Goal: Task Accomplishment & Management: Manage account settings

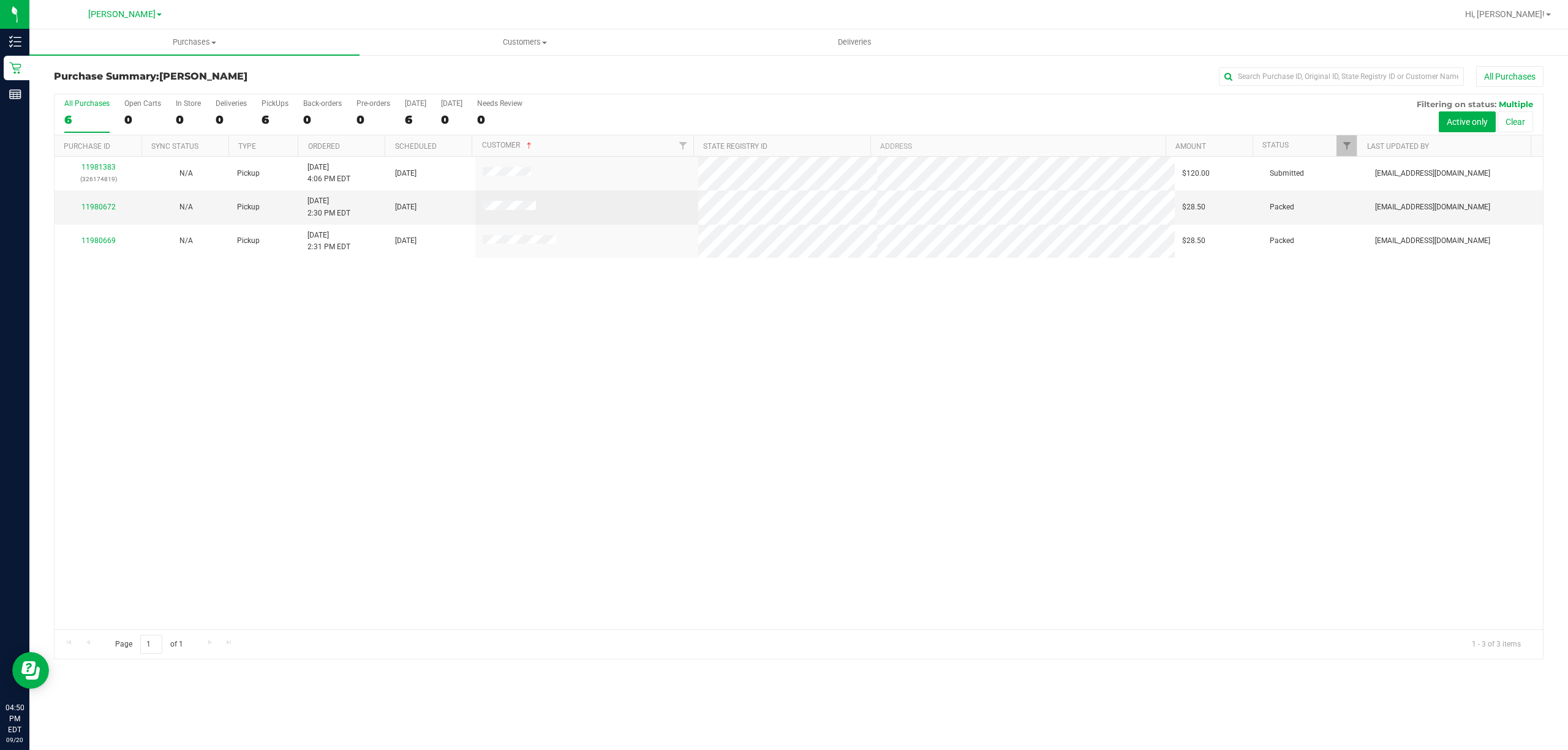
click at [529, 457] on div "11981383 (326174819) N/A Pickup [DATE] 4:06 PM EDT 9/20/2025 $120.00 Submitted …" at bounding box center [798, 393] width 1488 height 473
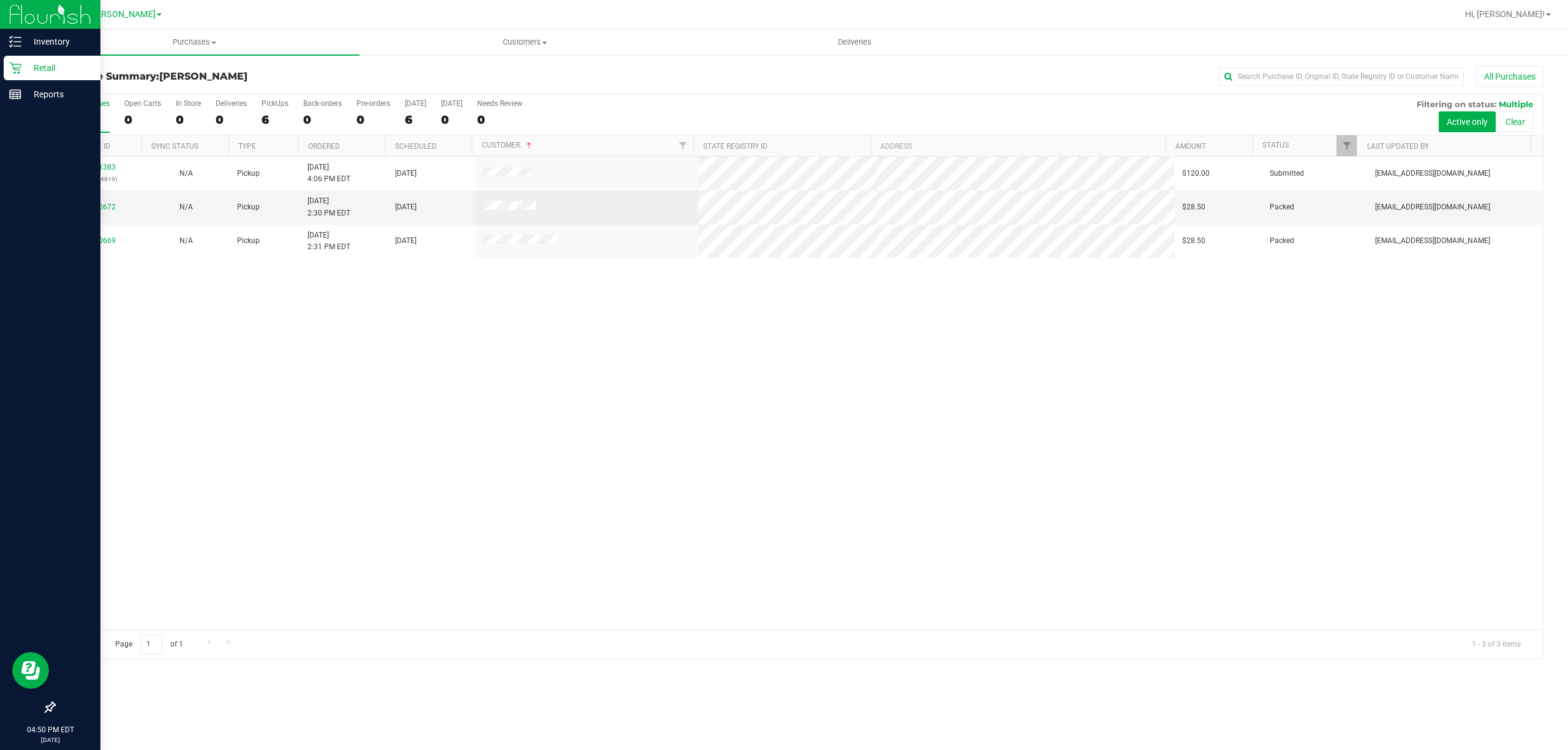
click at [8, 63] on div "Retail" at bounding box center [52, 67] width 96 height 24
click at [20, 90] on rect at bounding box center [15, 94] width 11 height 9
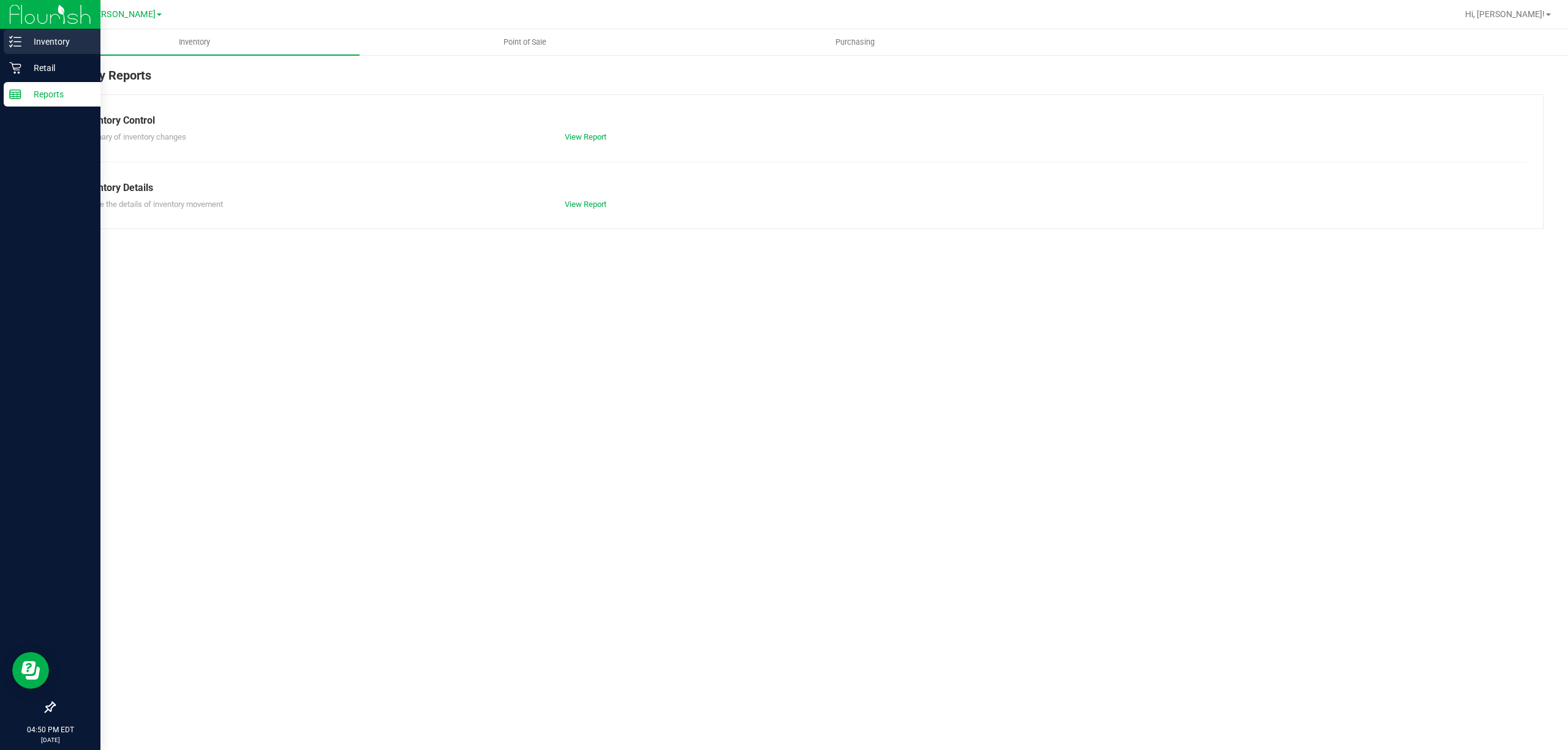
click at [58, 51] on div "Inventory" at bounding box center [52, 41] width 96 height 24
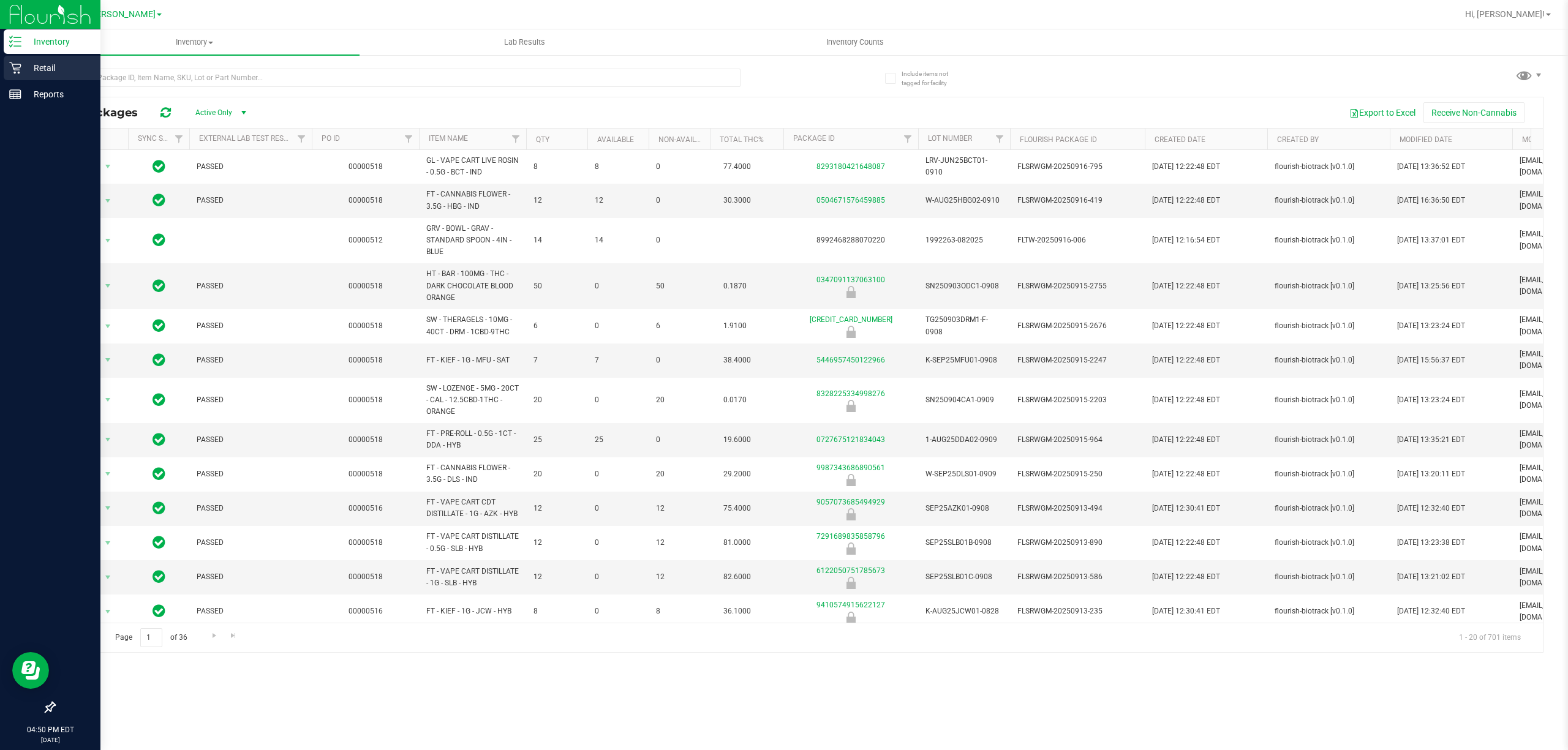
click at [56, 66] on p "Retail" at bounding box center [58, 67] width 74 height 15
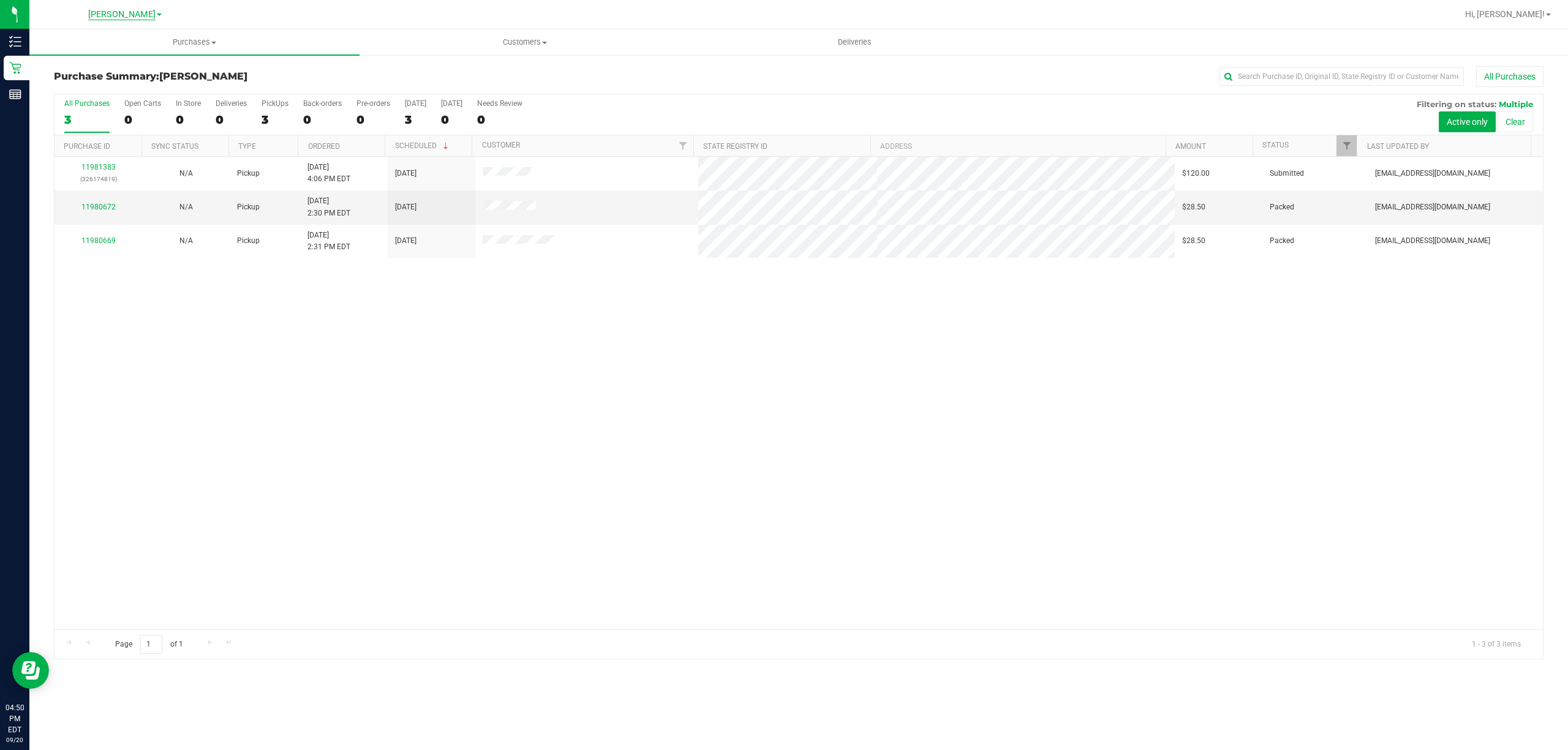
click at [115, 16] on span "[PERSON_NAME]" at bounding box center [122, 14] width 67 height 11
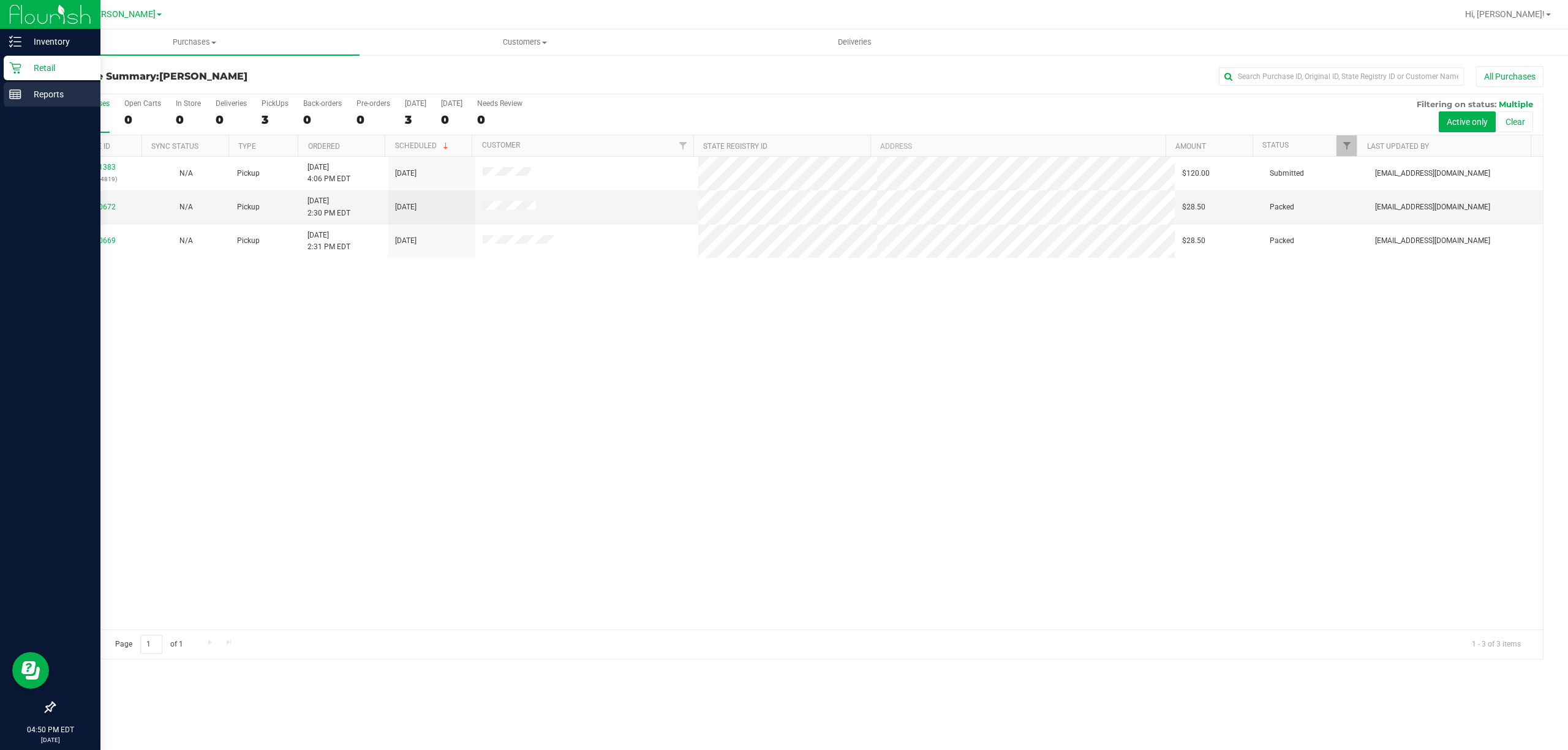
click at [14, 98] on line at bounding box center [14, 95] width 0 height 6
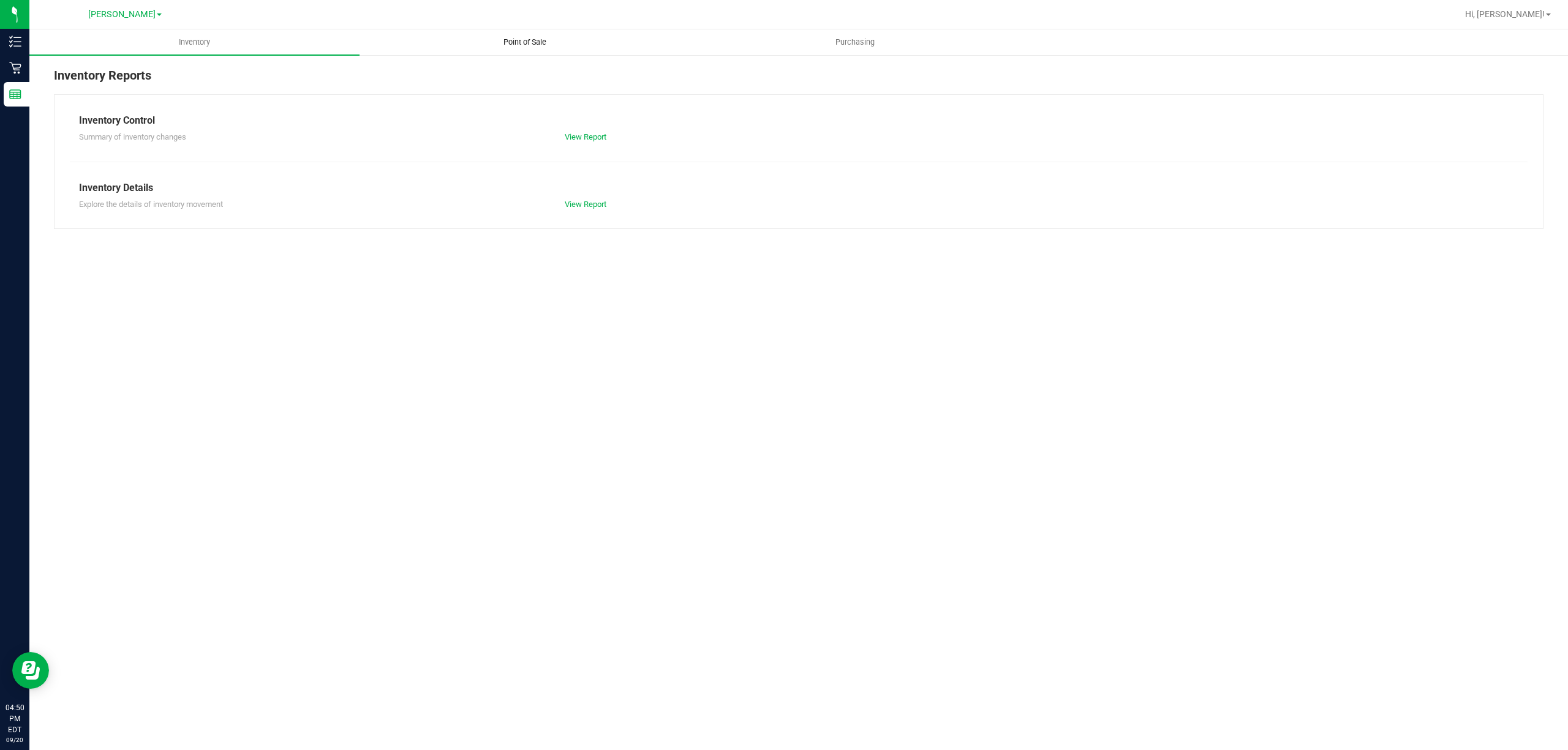
click at [538, 43] on span "Point of Sale" at bounding box center [525, 42] width 76 height 11
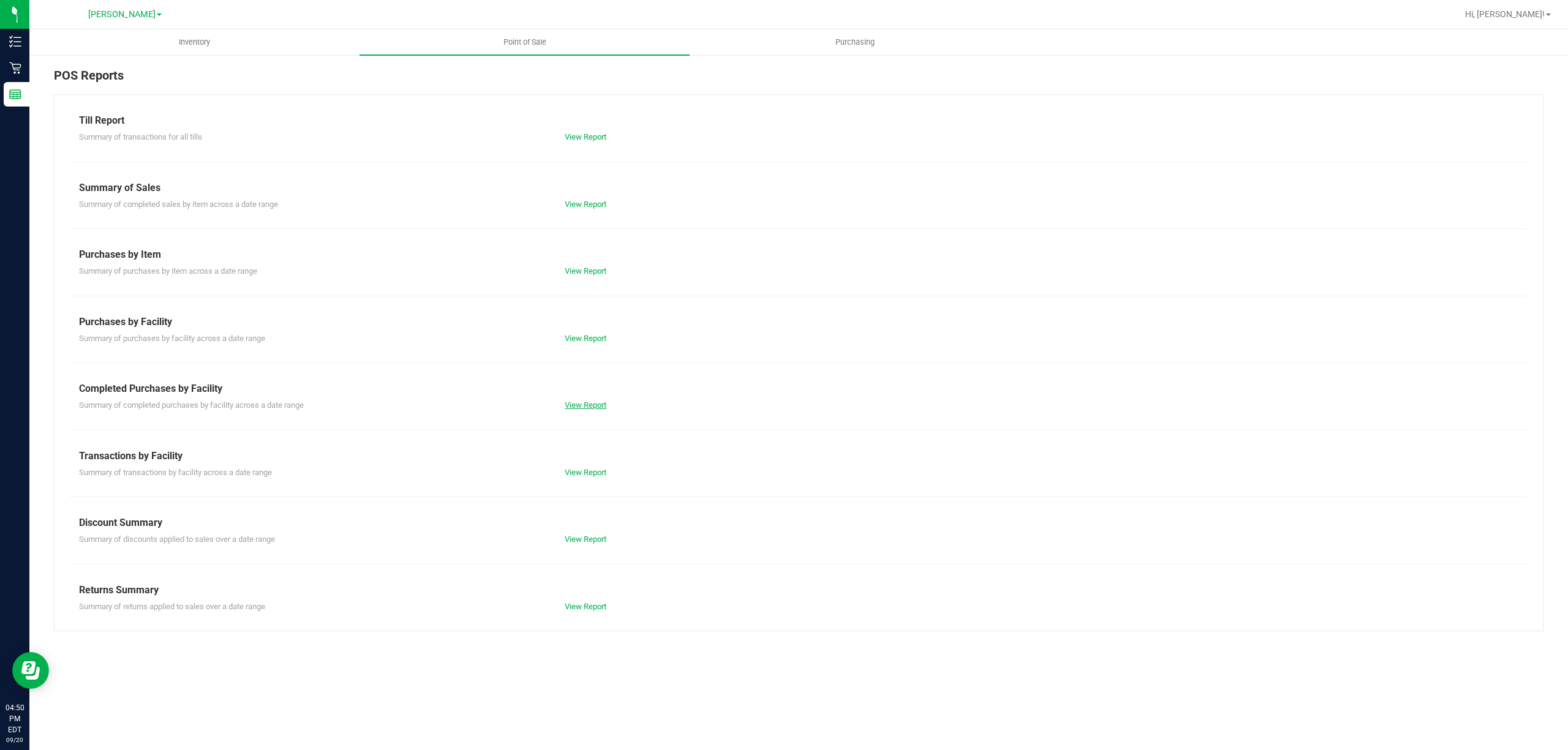
click at [604, 405] on link "View Report" at bounding box center [585, 405] width 42 height 9
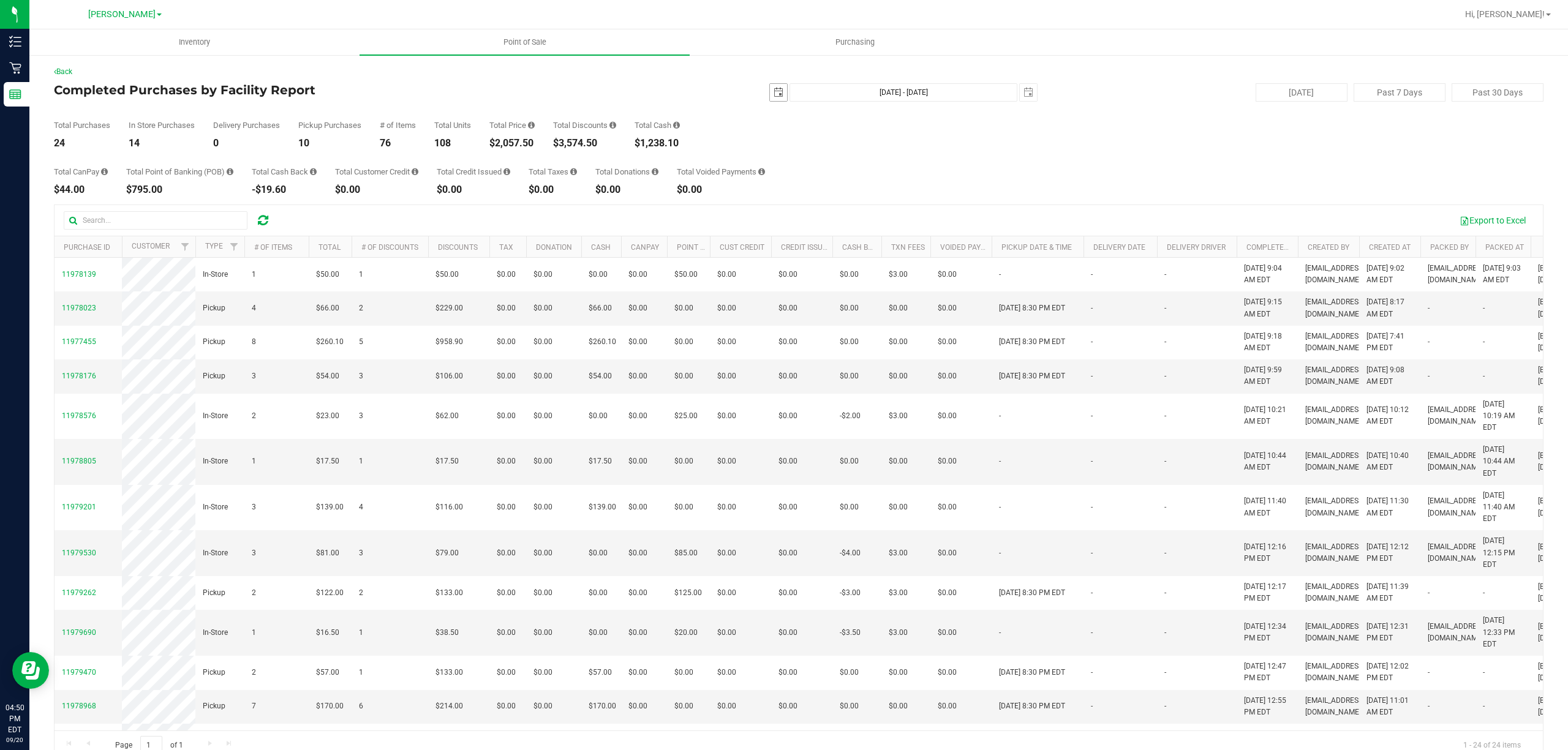
click at [770, 91] on span "select" at bounding box center [779, 92] width 18 height 18
click at [819, 158] on link "3" at bounding box center [826, 161] width 18 height 19
type input "[DATE]"
click at [1030, 89] on div "[DATE] [DATE] - [DATE] [DATE]" at bounding box center [794, 92] width 506 height 18
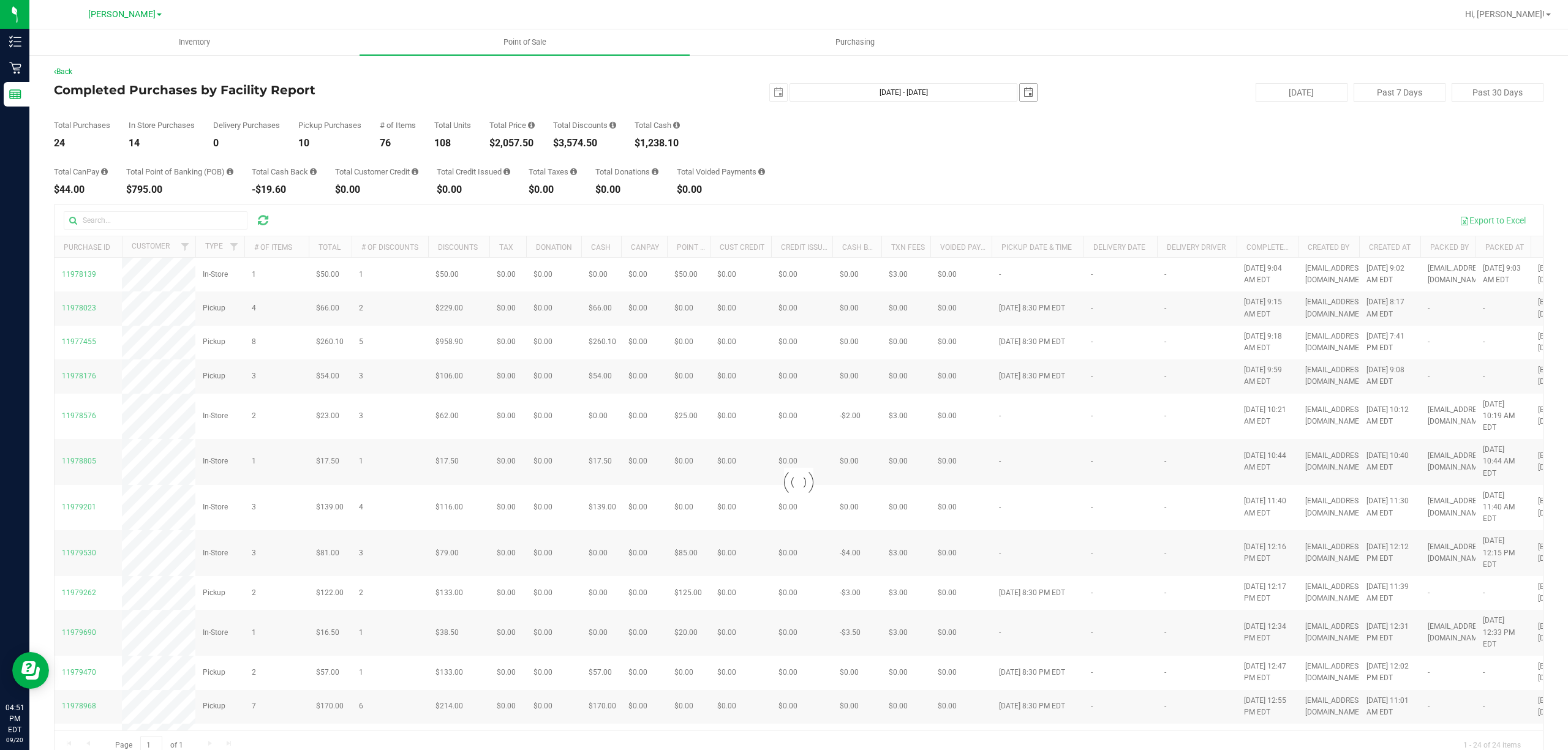
click at [1026, 89] on span "select" at bounding box center [1029, 92] width 18 height 18
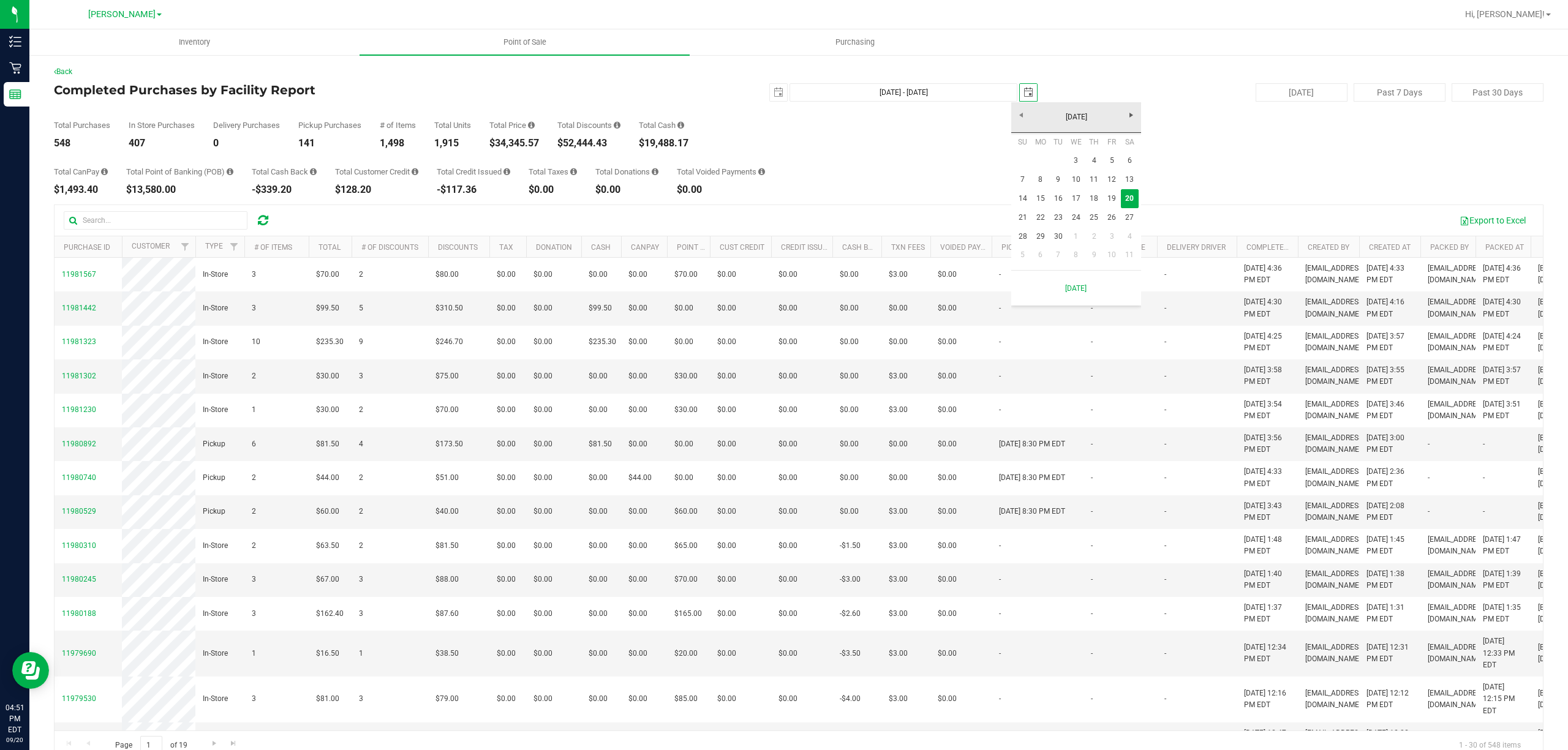
scroll to position [0, 30]
click at [1123, 162] on link "6" at bounding box center [1130, 161] width 18 height 19
type input "[DATE] - [DATE]"
type input "[DATE]"
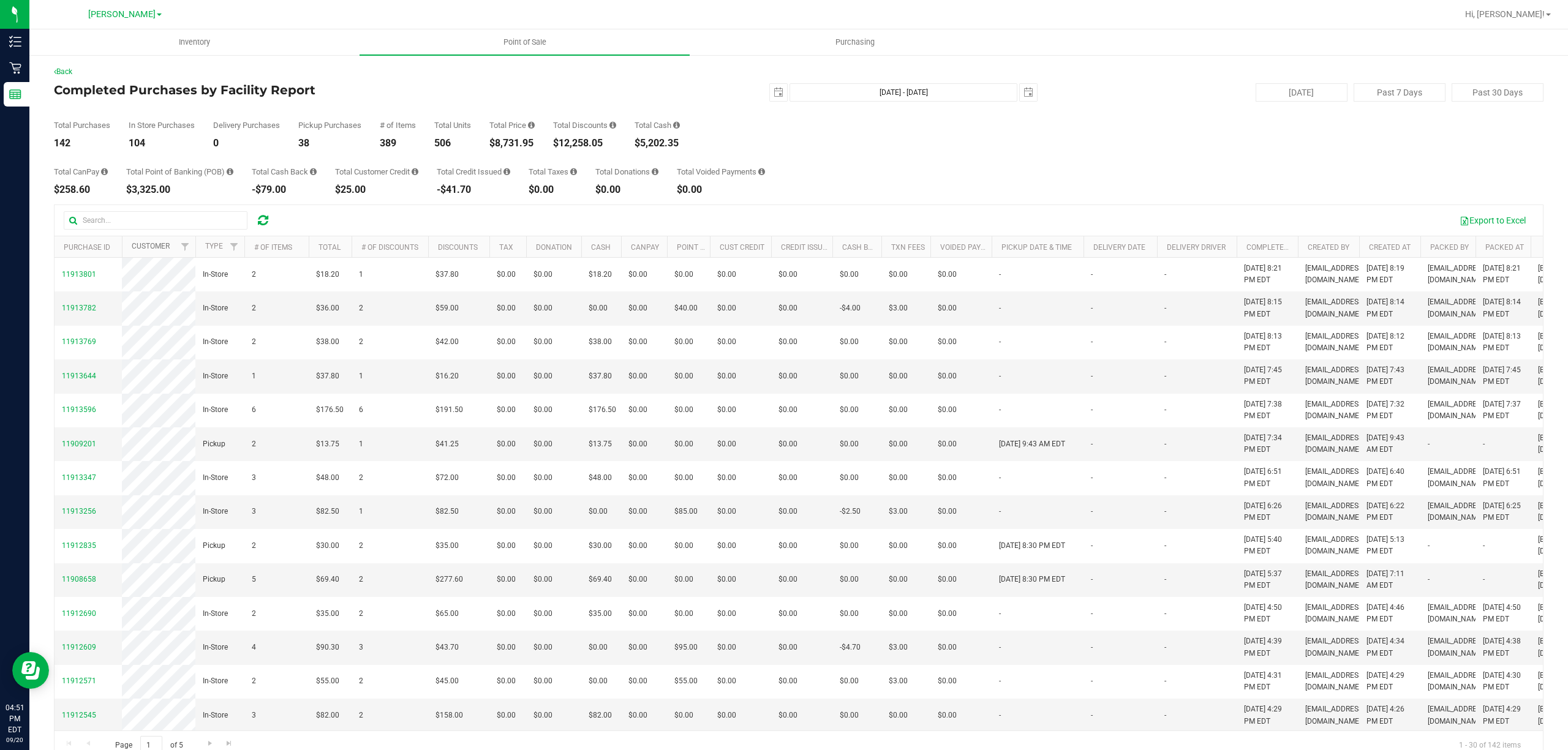
click at [151, 243] on link "Customer" at bounding box center [150, 246] width 38 height 9
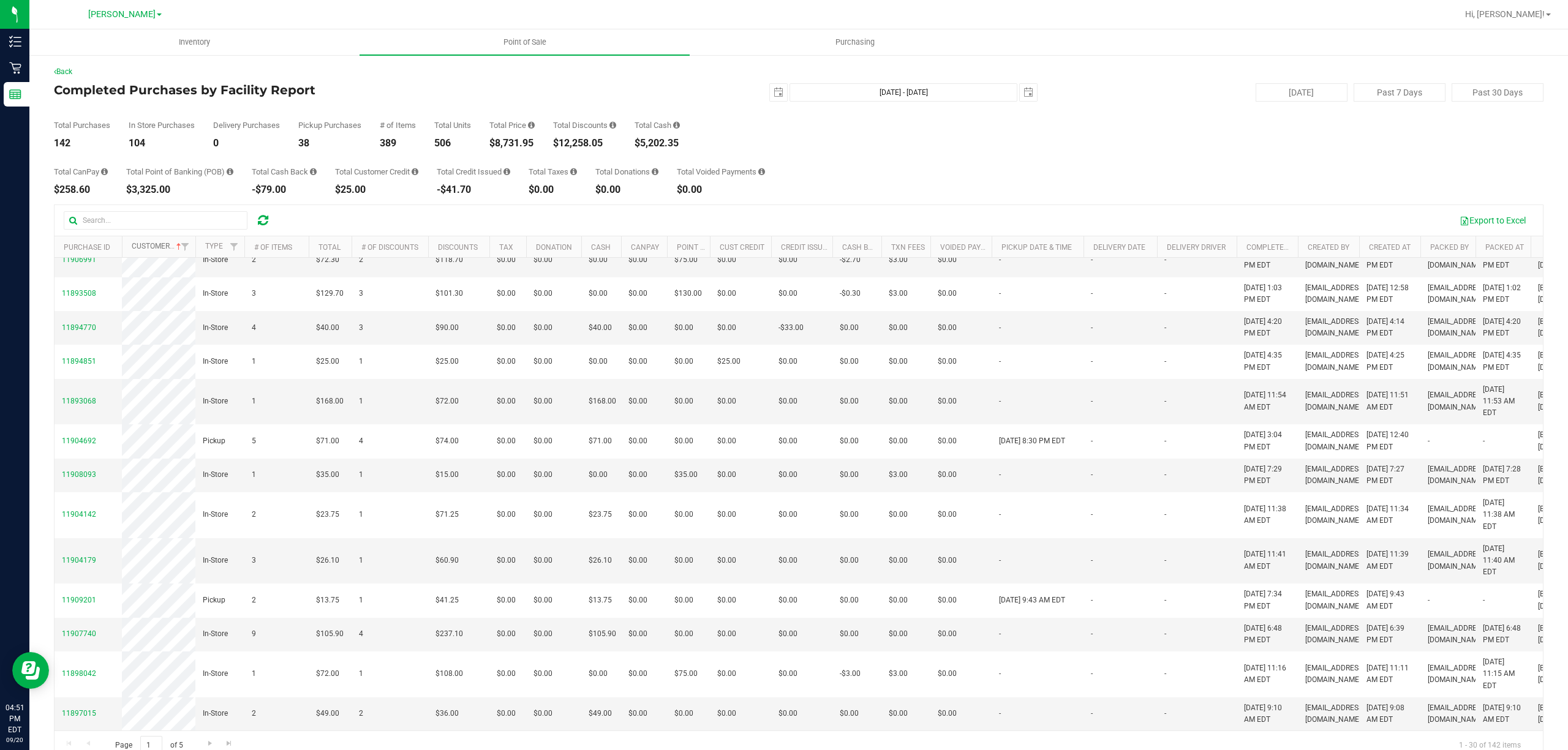
scroll to position [845, 0]
click at [208, 742] on span "Go to the next page" at bounding box center [210, 743] width 10 height 10
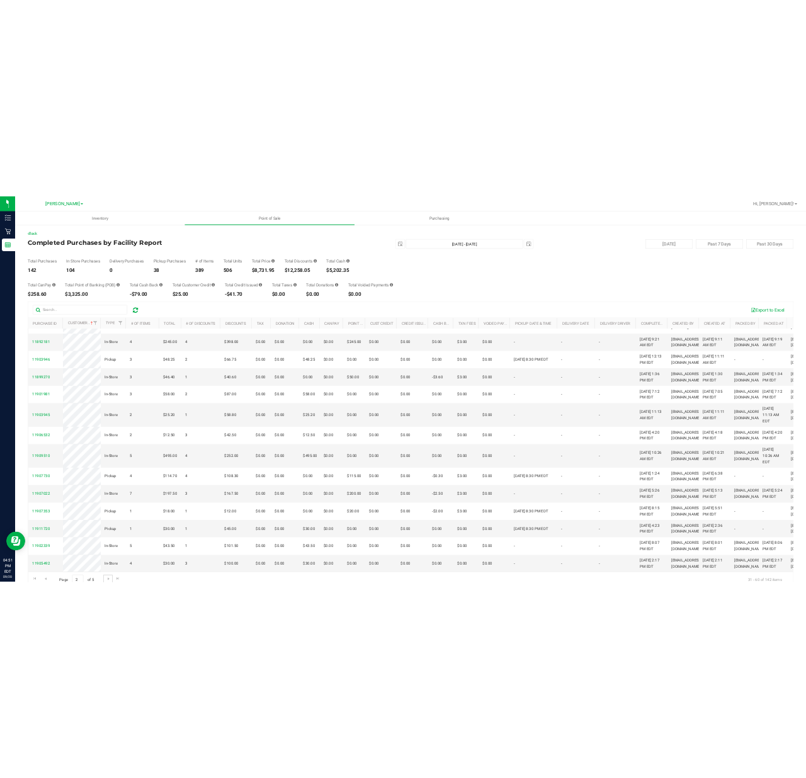
scroll to position [0, 0]
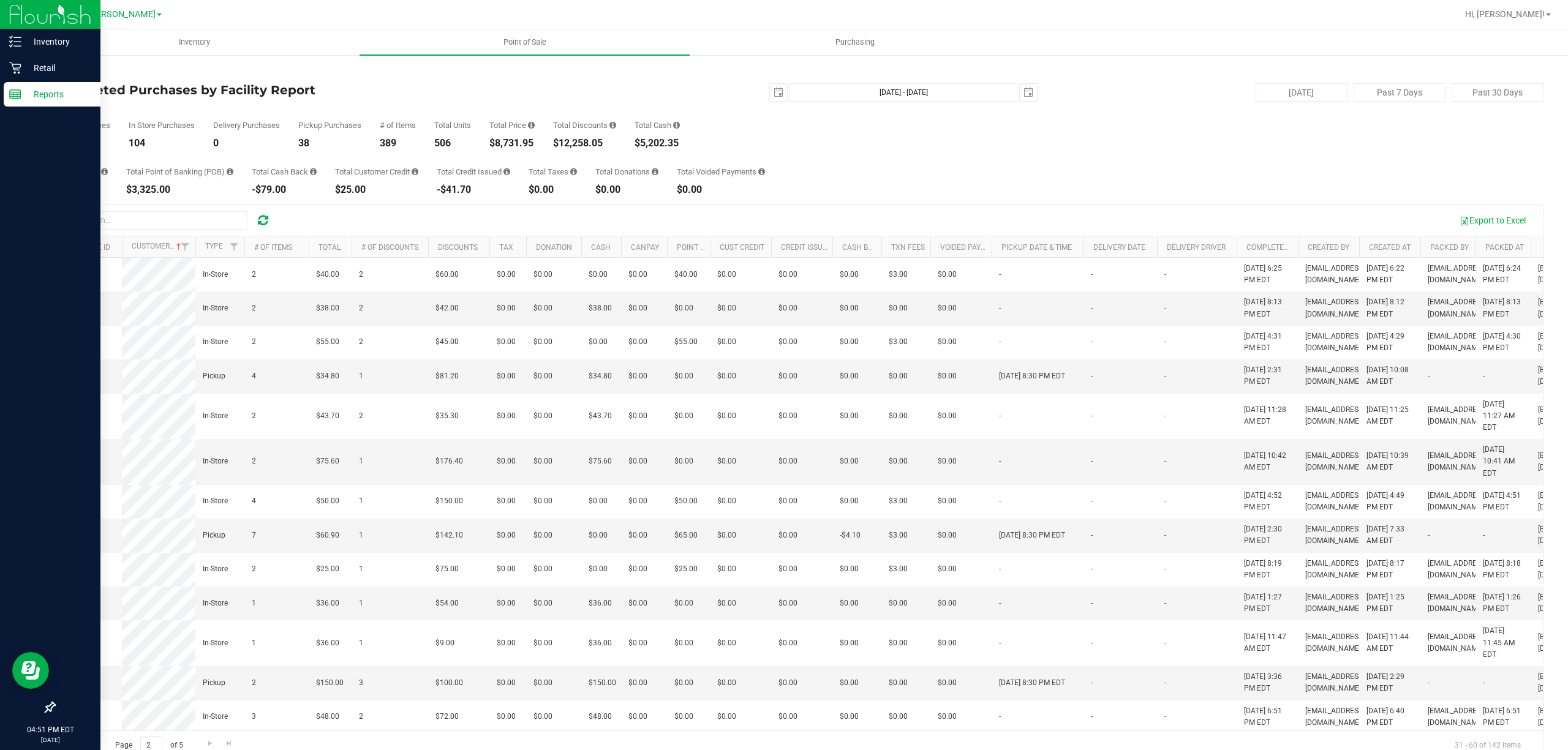
click at [0, 99] on link "Reports" at bounding box center [50, 94] width 100 height 26
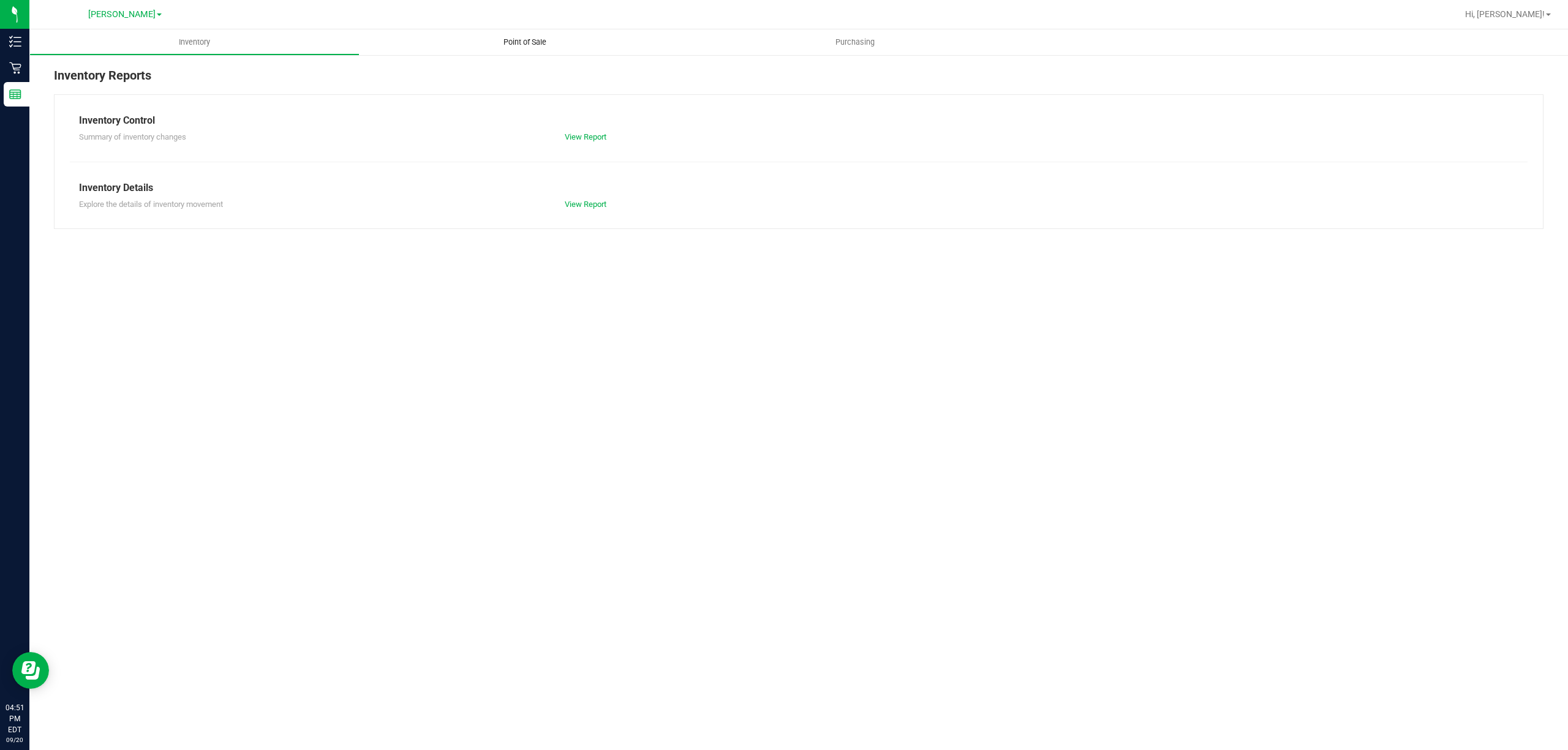
click at [492, 37] on span "Point of Sale" at bounding box center [525, 42] width 76 height 11
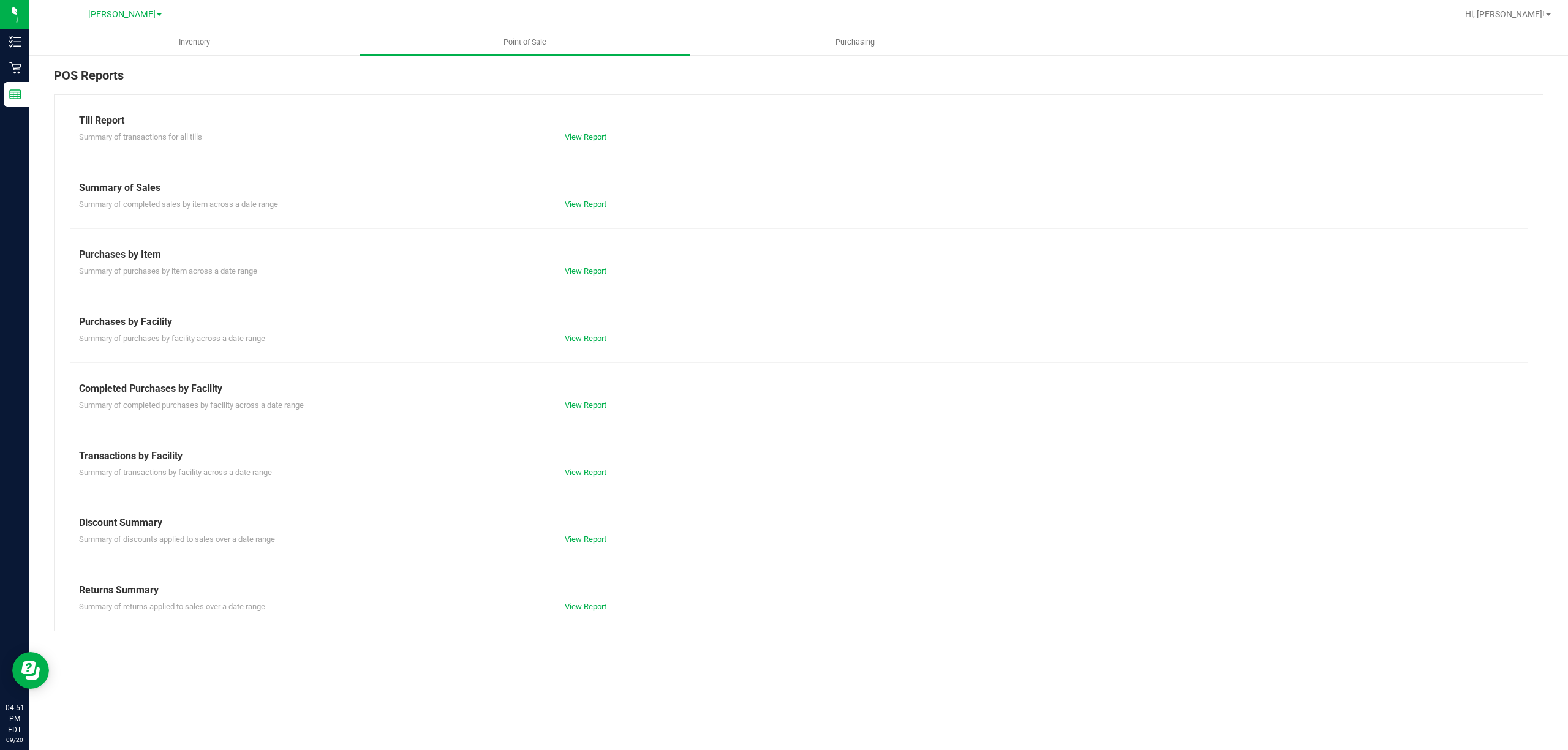
click at [603, 472] on link "View Report" at bounding box center [585, 472] width 42 height 9
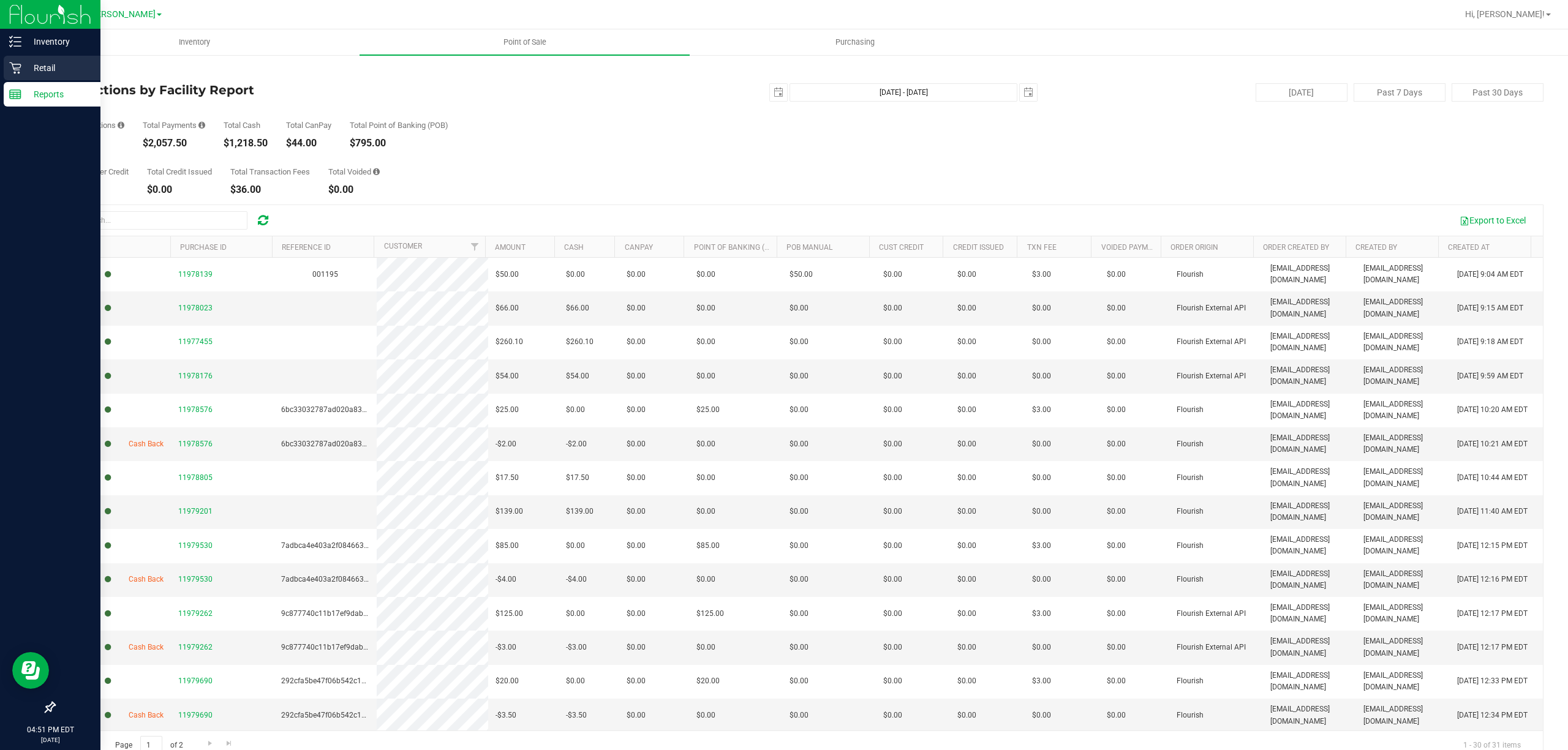
click at [25, 71] on p "Retail" at bounding box center [58, 67] width 74 height 15
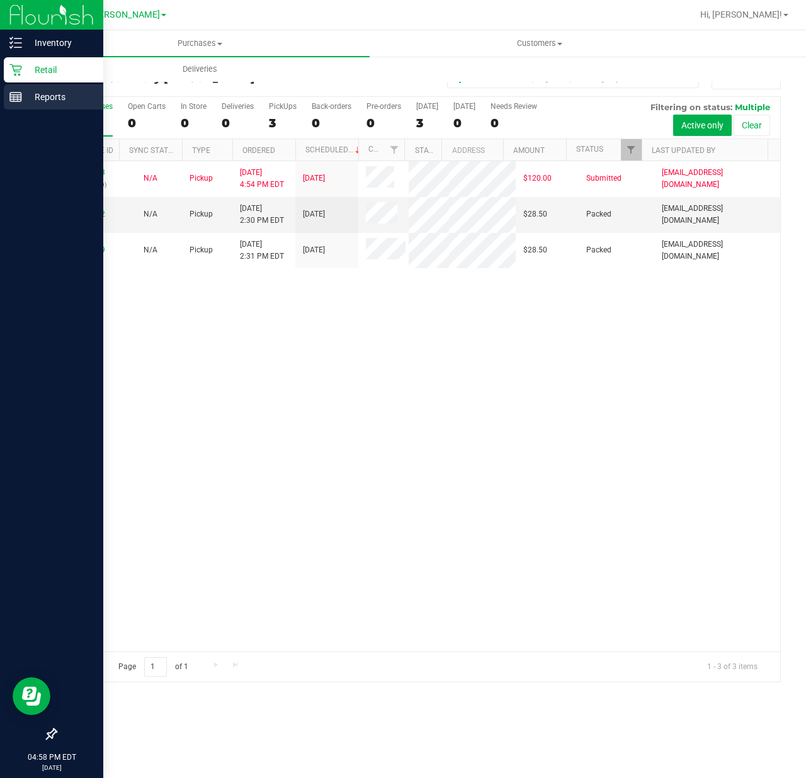
click at [20, 89] on div "Reports" at bounding box center [53, 96] width 99 height 25
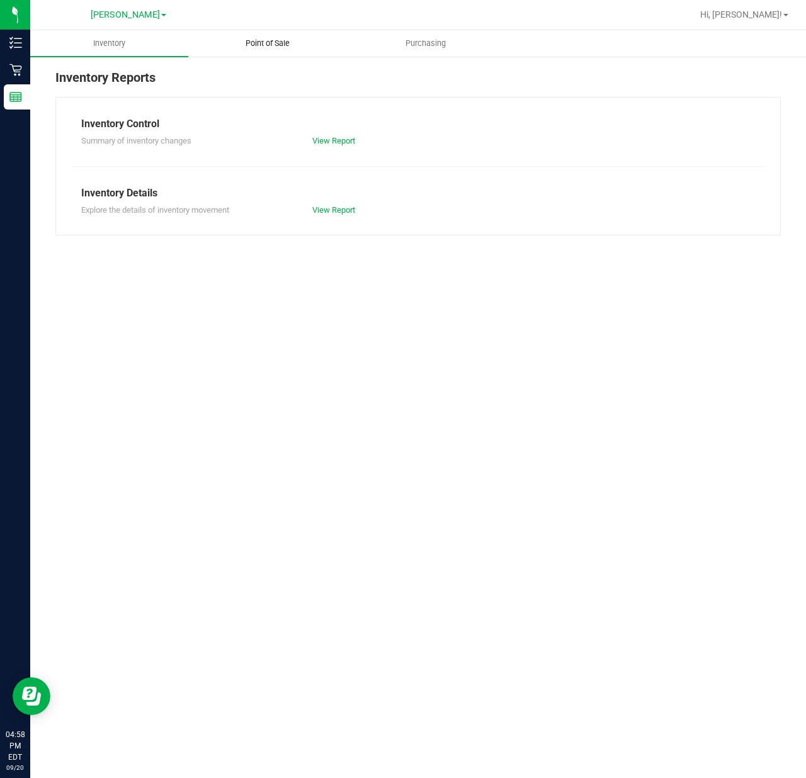
click at [274, 46] on span "Point of Sale" at bounding box center [267, 43] width 78 height 11
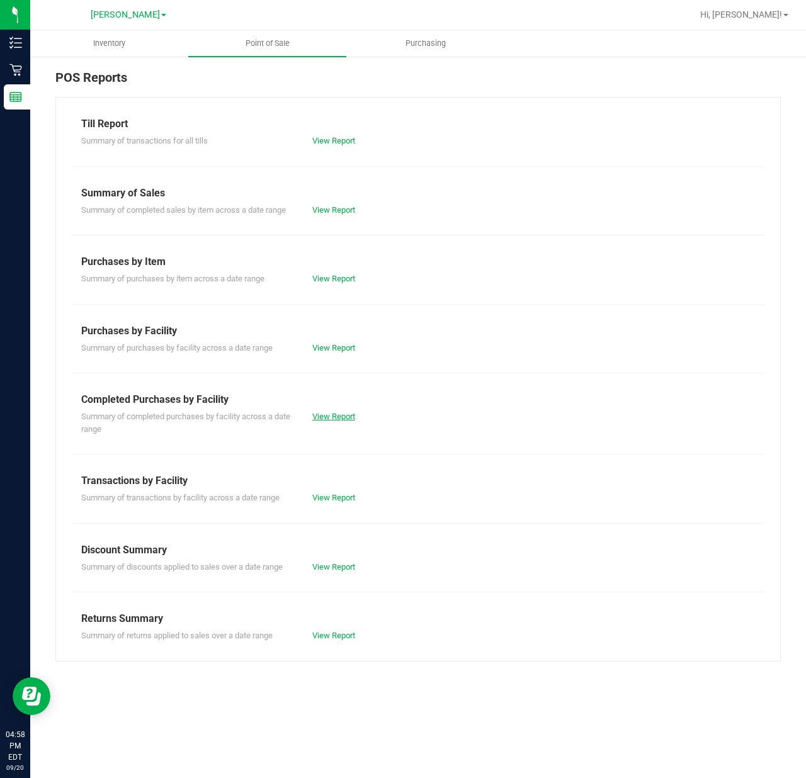
click at [346, 417] on link "View Report" at bounding box center [333, 416] width 43 height 9
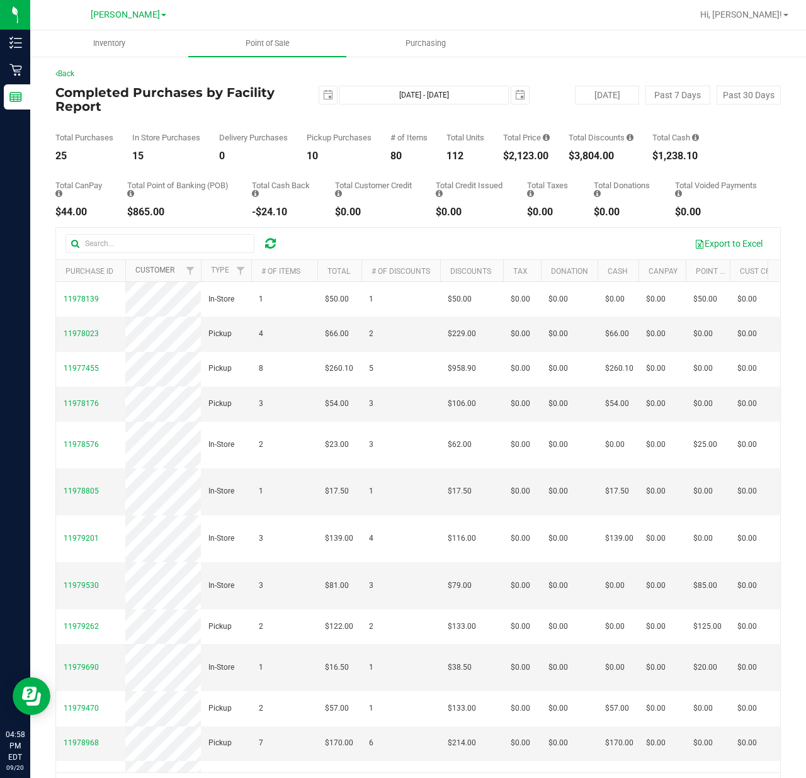
click at [146, 273] on link "Customer" at bounding box center [154, 270] width 39 height 9
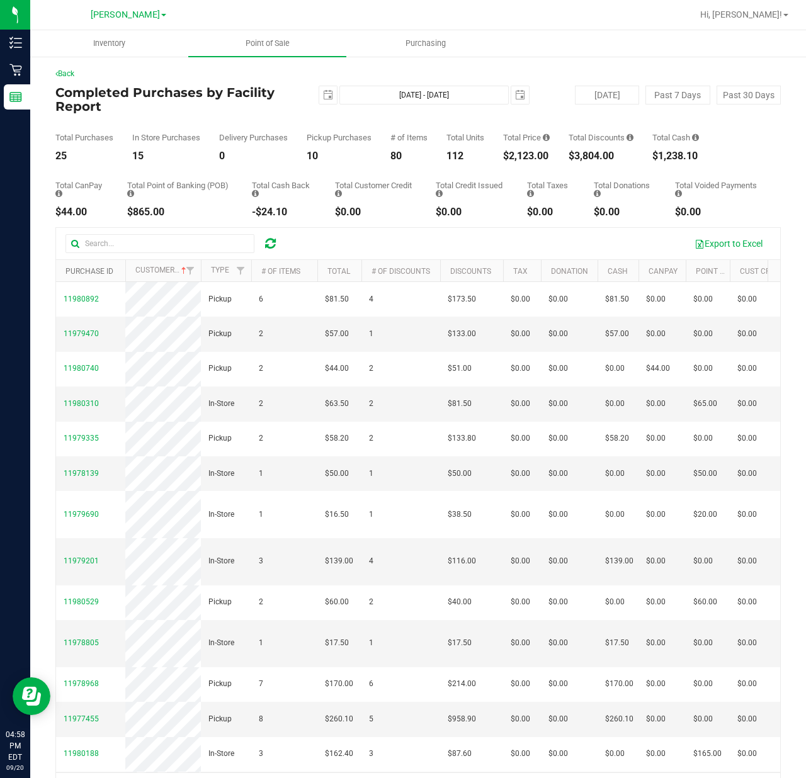
click at [111, 270] on link "Purchase ID" at bounding box center [89, 271] width 48 height 9
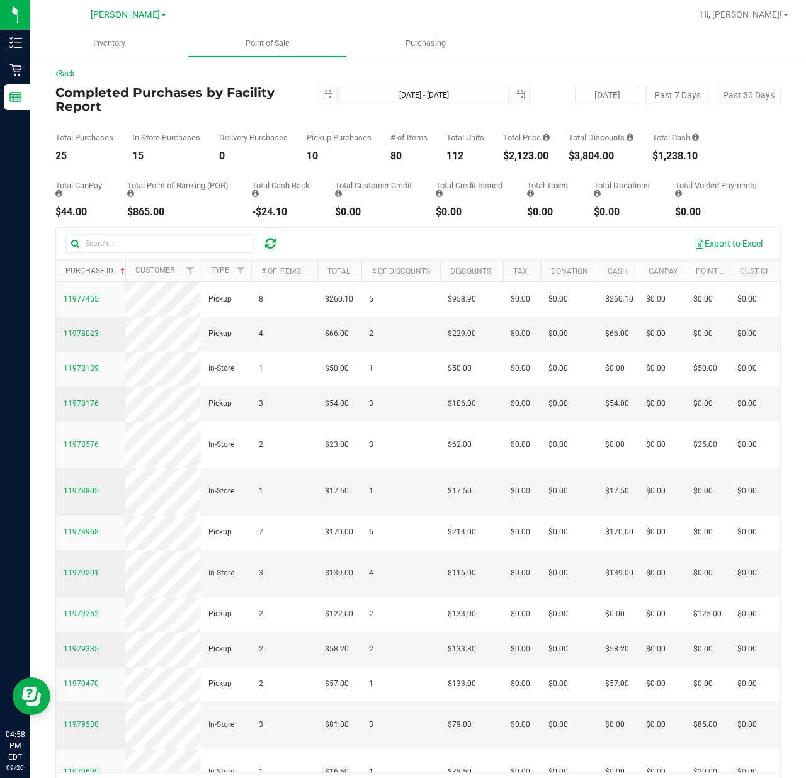
click at [78, 268] on link "Purchase ID" at bounding box center [96, 270] width 62 height 9
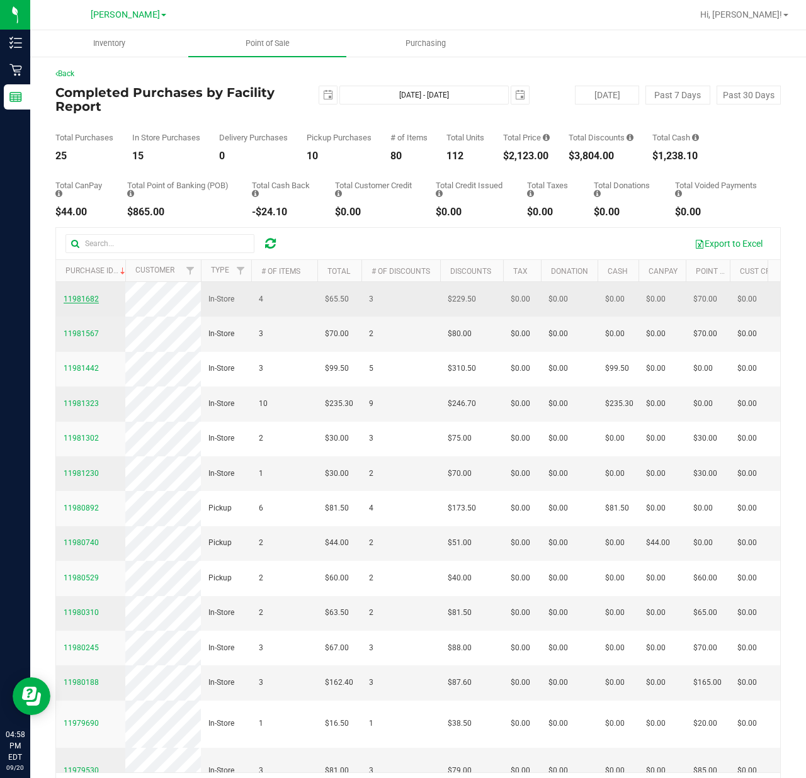
click at [78, 303] on span "11981682" at bounding box center [81, 299] width 35 height 9
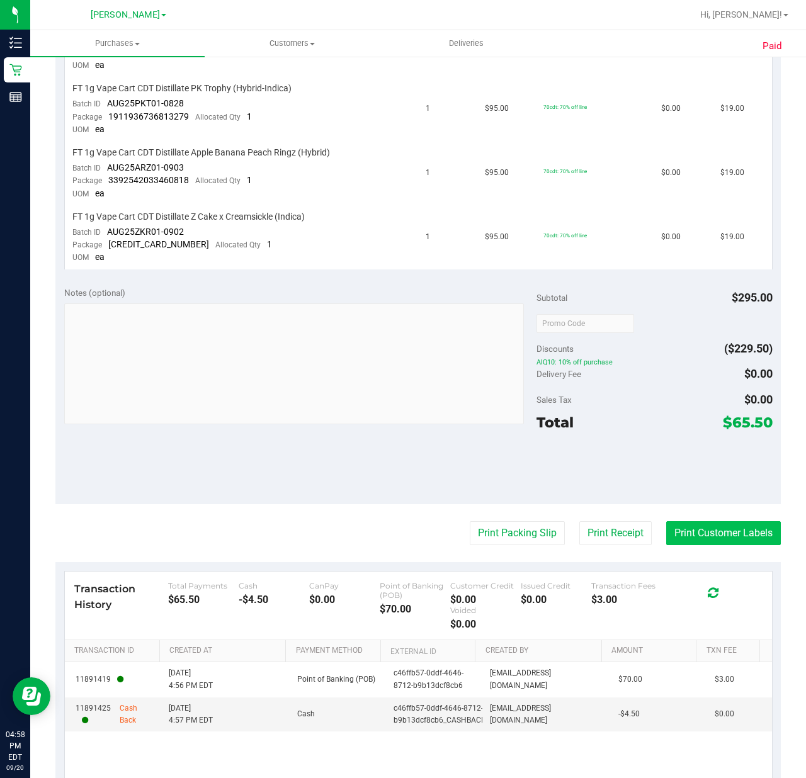
scroll to position [419, 0]
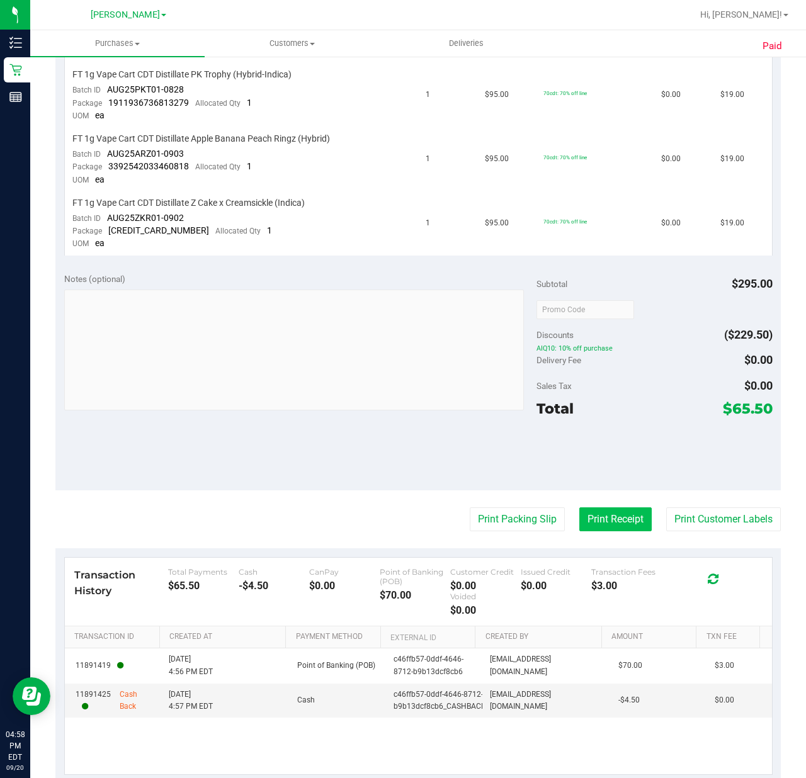
click at [617, 510] on button "Print Receipt" at bounding box center [615, 519] width 72 height 24
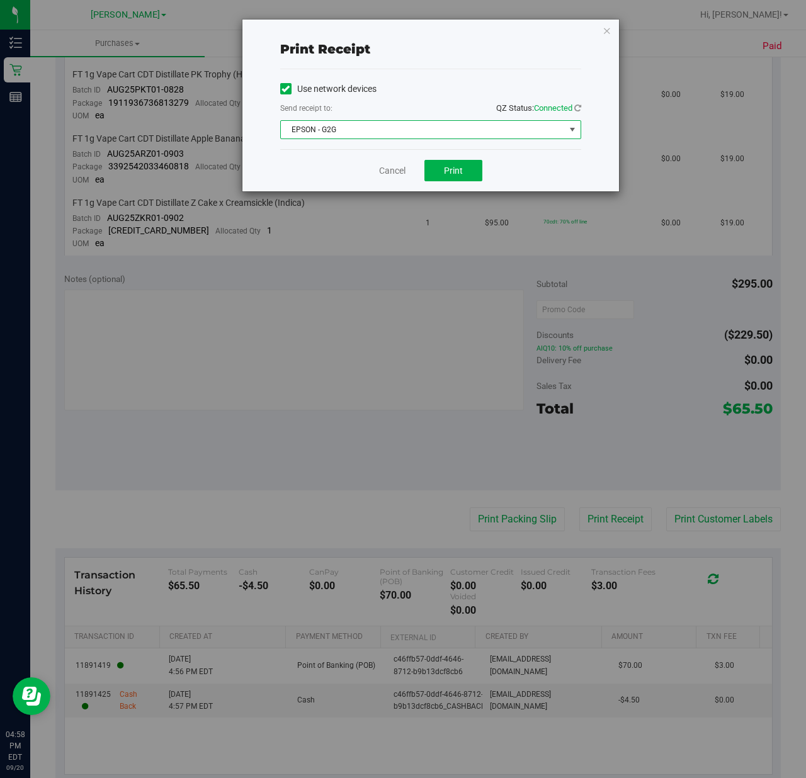
click at [436, 129] on span "EPSON - G2G" at bounding box center [423, 130] width 284 height 18
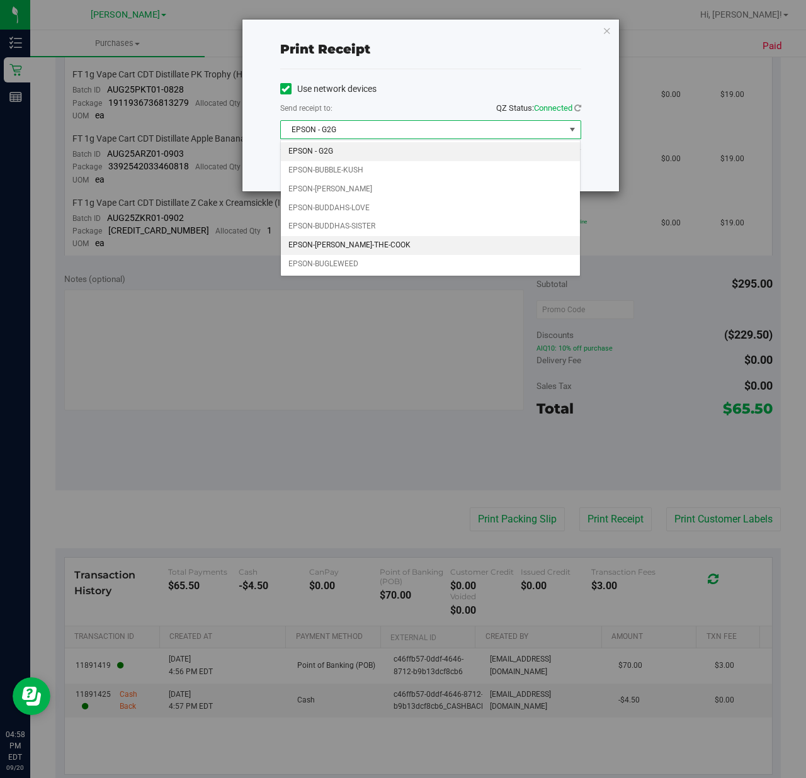
click at [392, 243] on li "EPSON-[PERSON_NAME]-THE-COOK" at bounding box center [430, 245] width 299 height 19
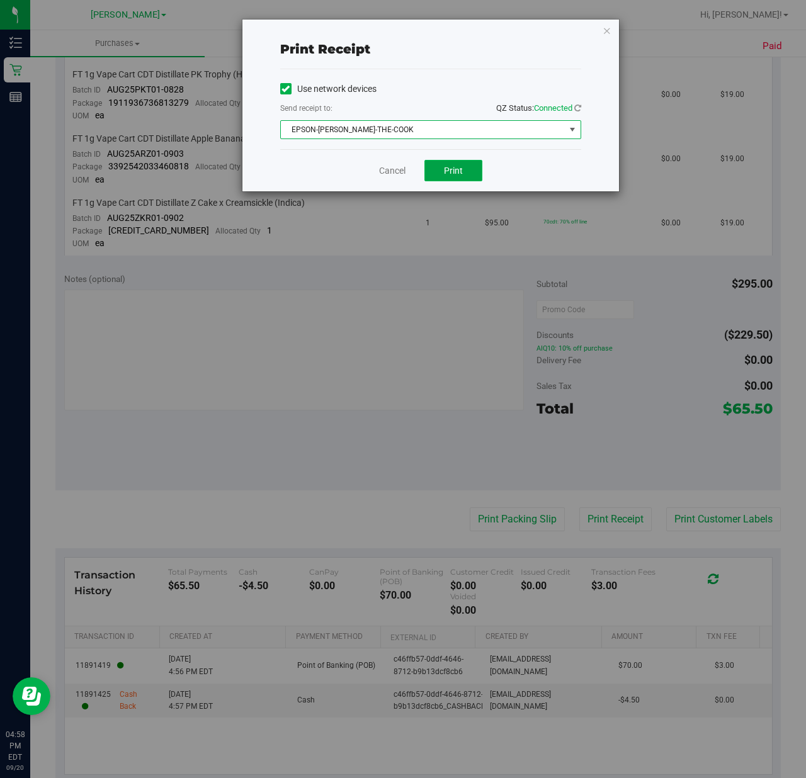
click at [451, 179] on button "Print" at bounding box center [453, 170] width 58 height 21
click at [383, 174] on link "Cancel" at bounding box center [392, 170] width 26 height 13
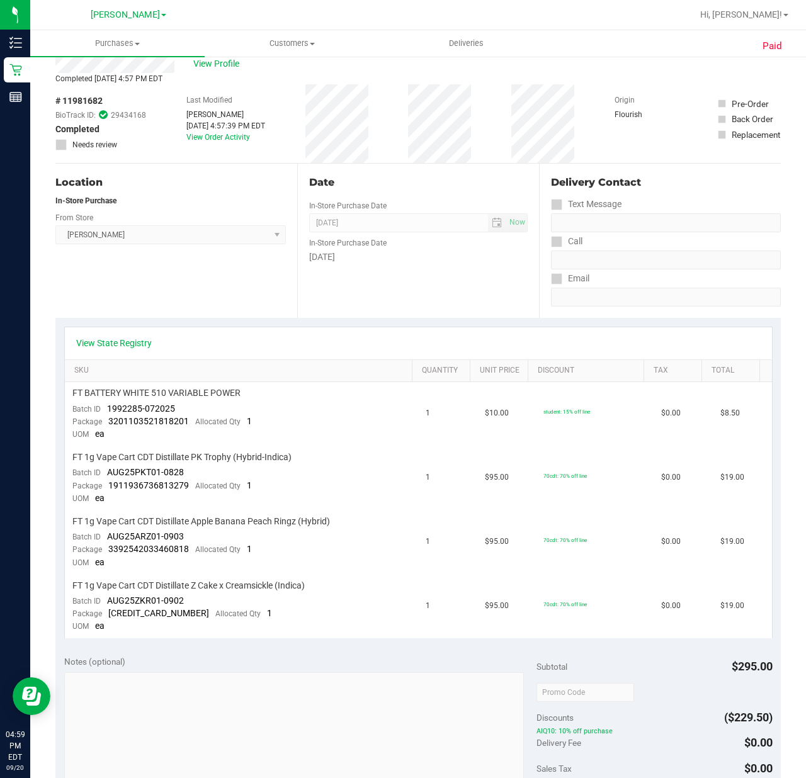
scroll to position [0, 0]
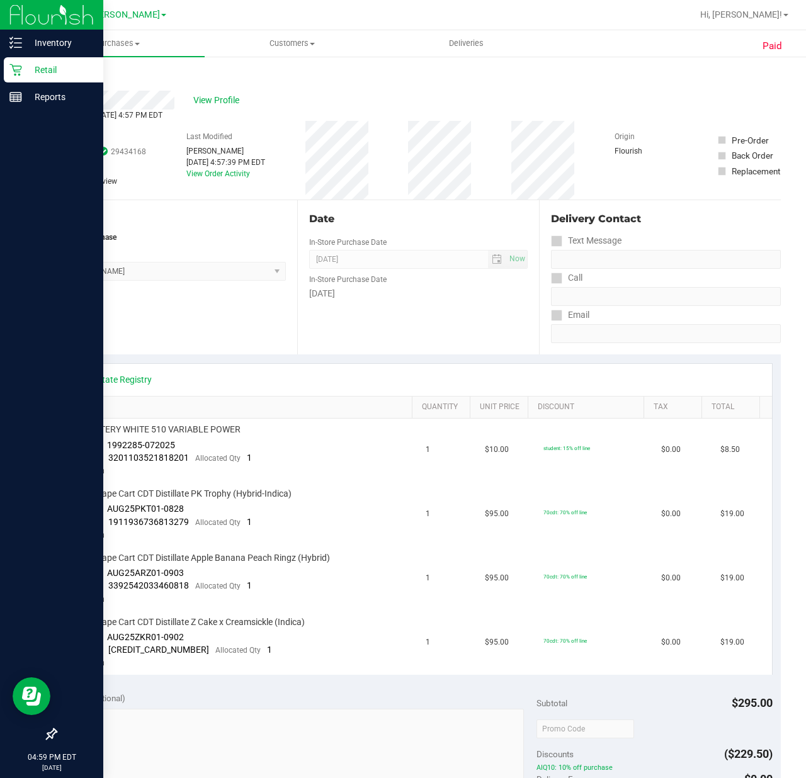
click at [16, 69] on icon at bounding box center [15, 70] width 12 height 12
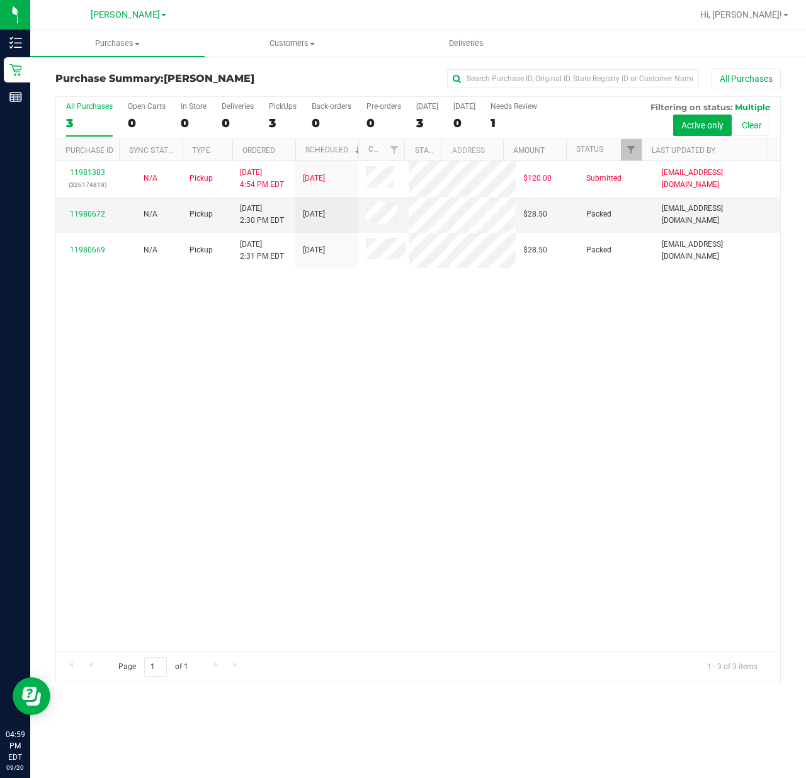
click at [385, 470] on div "11981383 (326174819) N/A Pickup [DATE] 4:54 PM EDT 9/20/2025 $120.00 Submitted …" at bounding box center [418, 406] width 724 height 490
click at [582, 409] on div "11981383 (326174819) N/A Pickup [DATE] 4:54 PM EDT 9/20/2025 $120.00 Submitted …" at bounding box center [418, 406] width 724 height 490
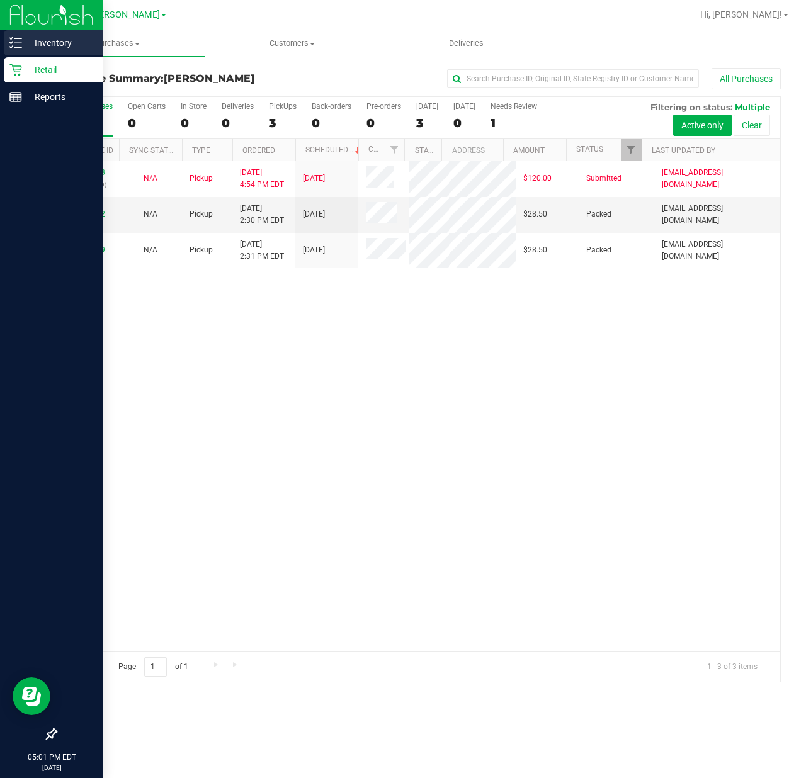
click at [26, 46] on p "Inventory" at bounding box center [60, 42] width 76 height 15
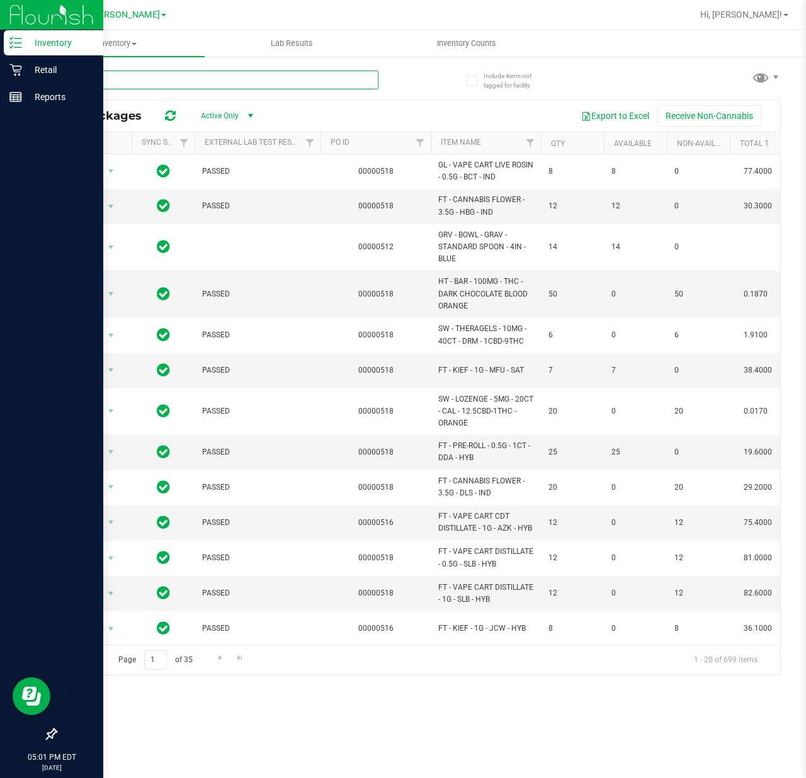
click at [290, 81] on input "text" at bounding box center [216, 79] width 323 height 19
paste input "W-JUL25ARZ03-0723"
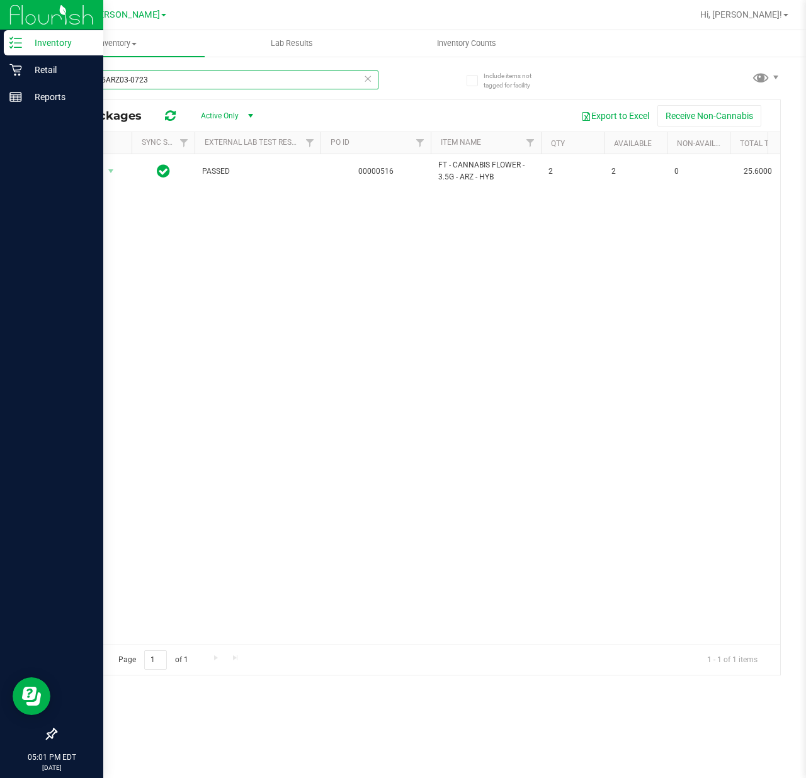
type input "W-JUL25ARZ03-0723"
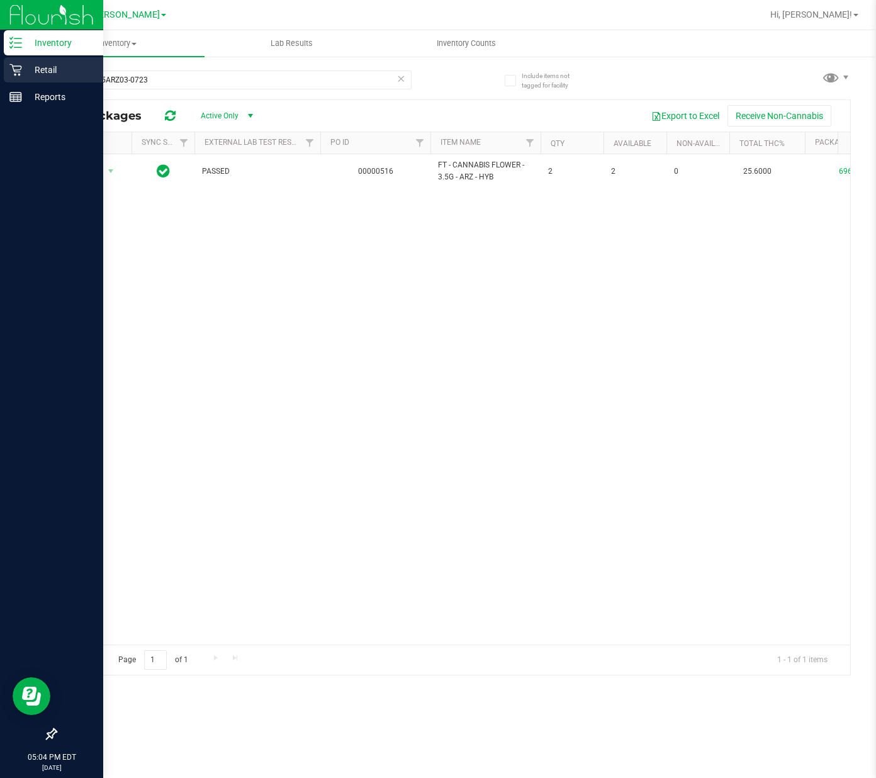
click at [21, 72] on icon at bounding box center [15, 70] width 13 height 13
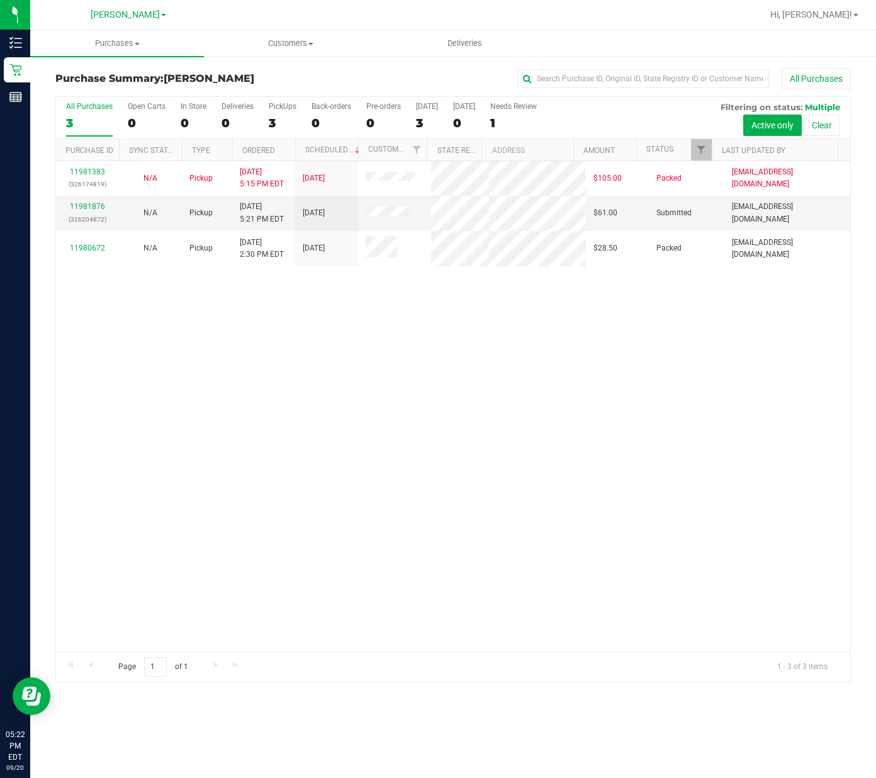
click at [464, 363] on div "11981383 (326174819) N/A Pickup [DATE] 5:15 PM EDT 9/20/2025 $105.00 Packed [EM…" at bounding box center [453, 406] width 794 height 490
click at [79, 209] on link "11981876" at bounding box center [87, 206] width 35 height 9
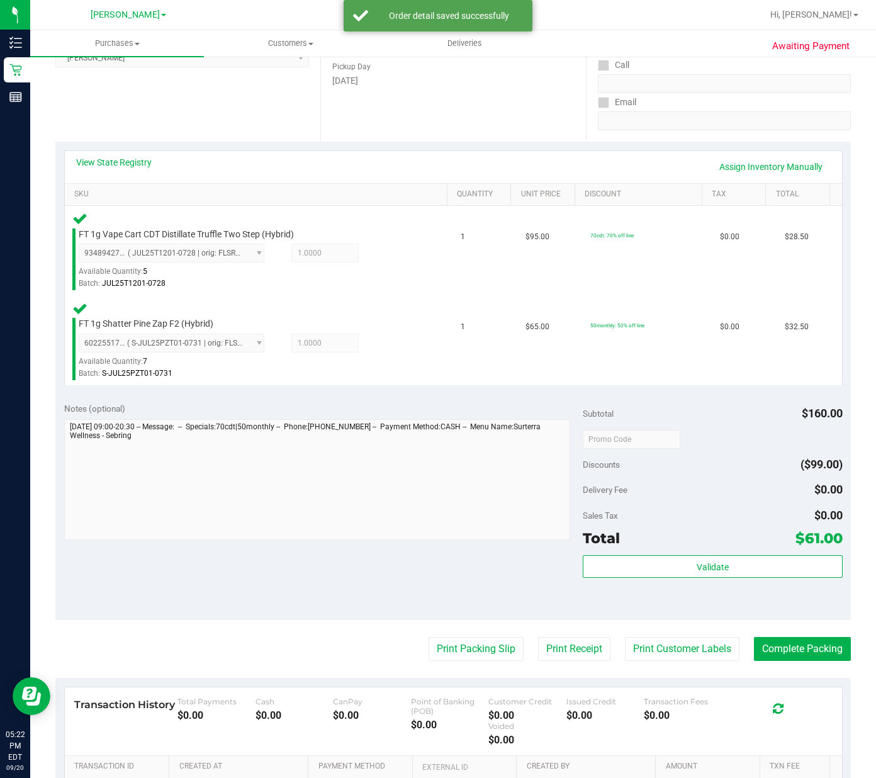
scroll to position [326, 0]
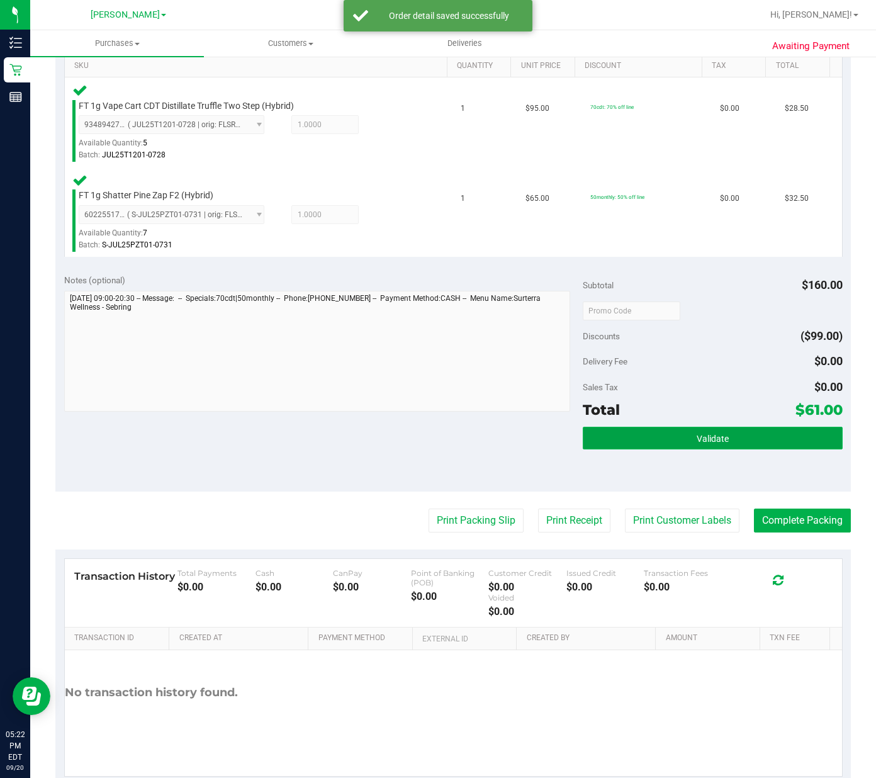
drag, startPoint x: 734, startPoint y: 393, endPoint x: 729, endPoint y: 400, distance: 8.6
click at [735, 427] on button "Validate" at bounding box center [712, 438] width 259 height 23
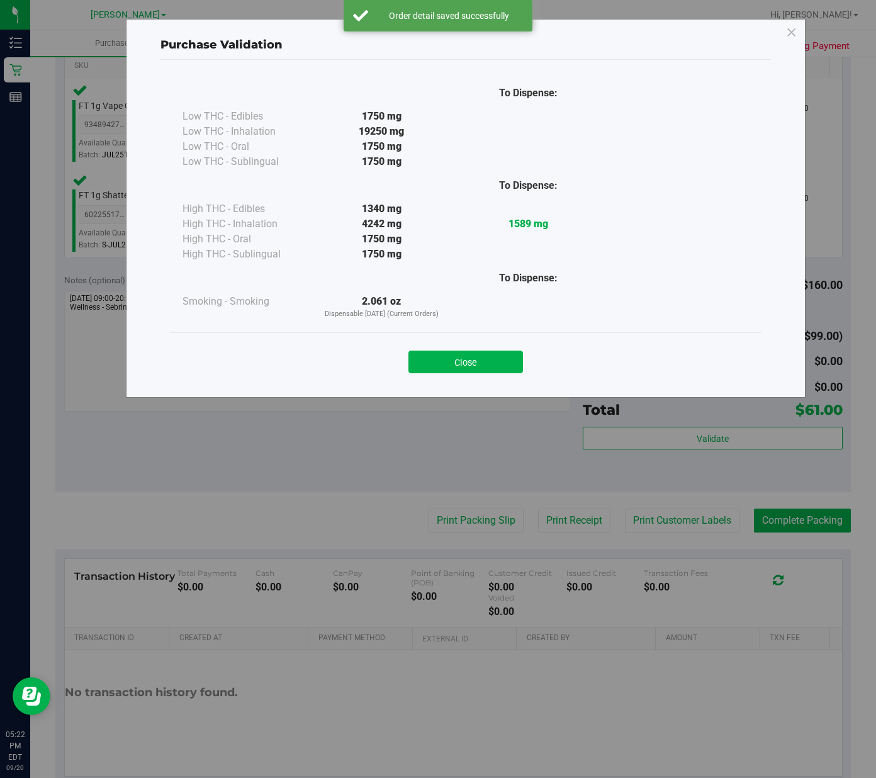
drag, startPoint x: 494, startPoint y: 366, endPoint x: 434, endPoint y: 462, distance: 113.2
click at [491, 369] on button "Close" at bounding box center [465, 362] width 115 height 23
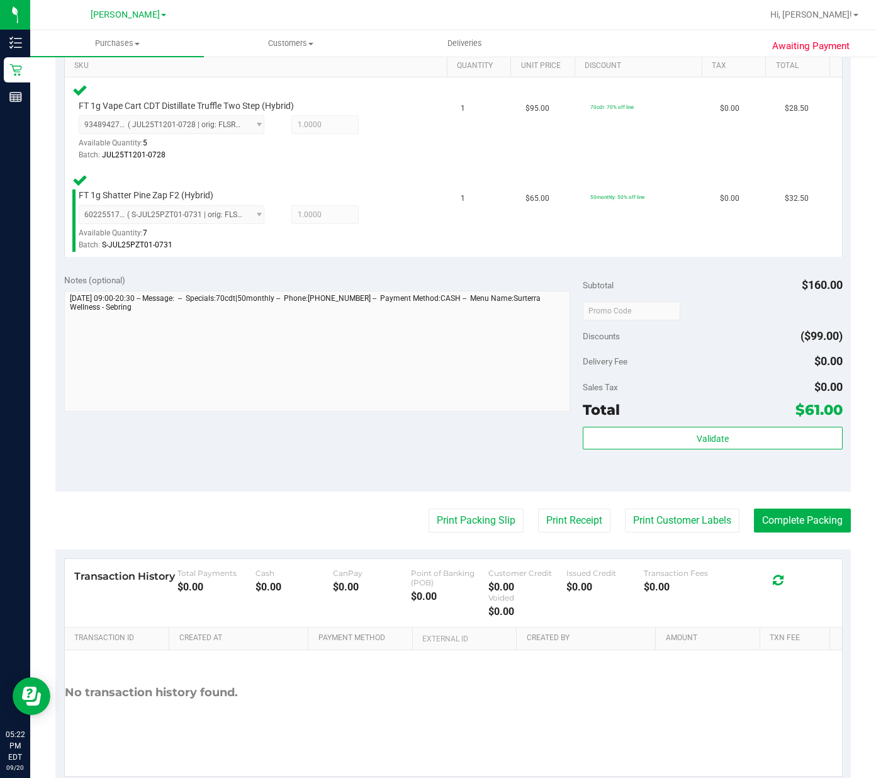
click at [434, 471] on purchase-details "Back Edit Purchase Cancel Purchase View Profile # 11981876 BioTrack ID: - Submi…" at bounding box center [453, 263] width 796 height 1043
click at [438, 509] on button "Print Packing Slip" at bounding box center [476, 521] width 95 height 24
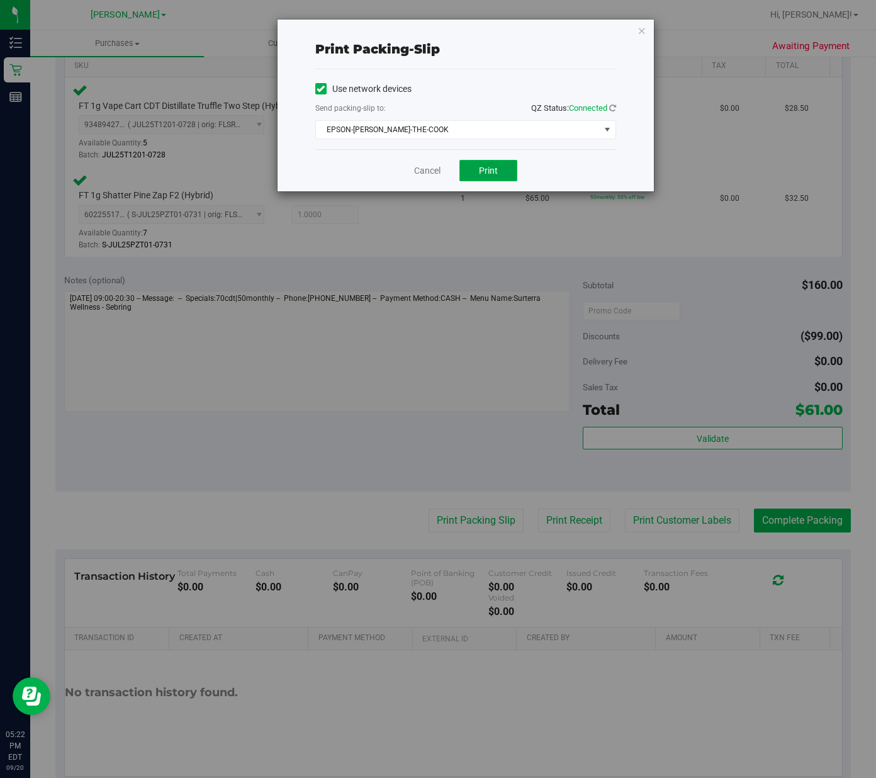
click at [482, 166] on span "Print" at bounding box center [488, 171] width 19 height 10
click at [437, 167] on link "Cancel" at bounding box center [427, 170] width 26 height 13
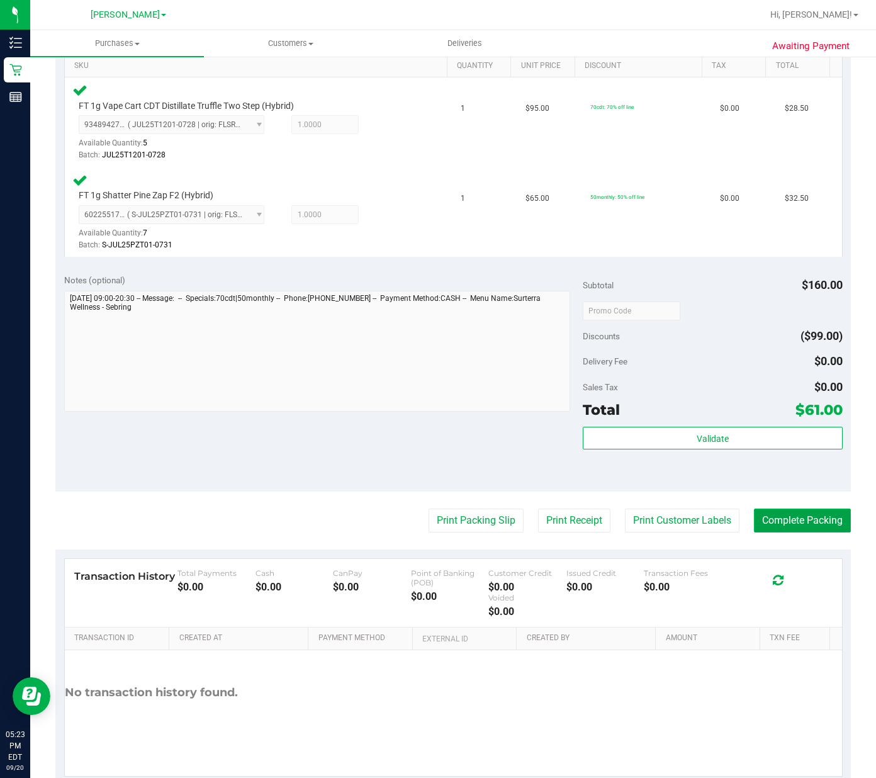
click at [797, 509] on button "Complete Packing" at bounding box center [802, 521] width 97 height 24
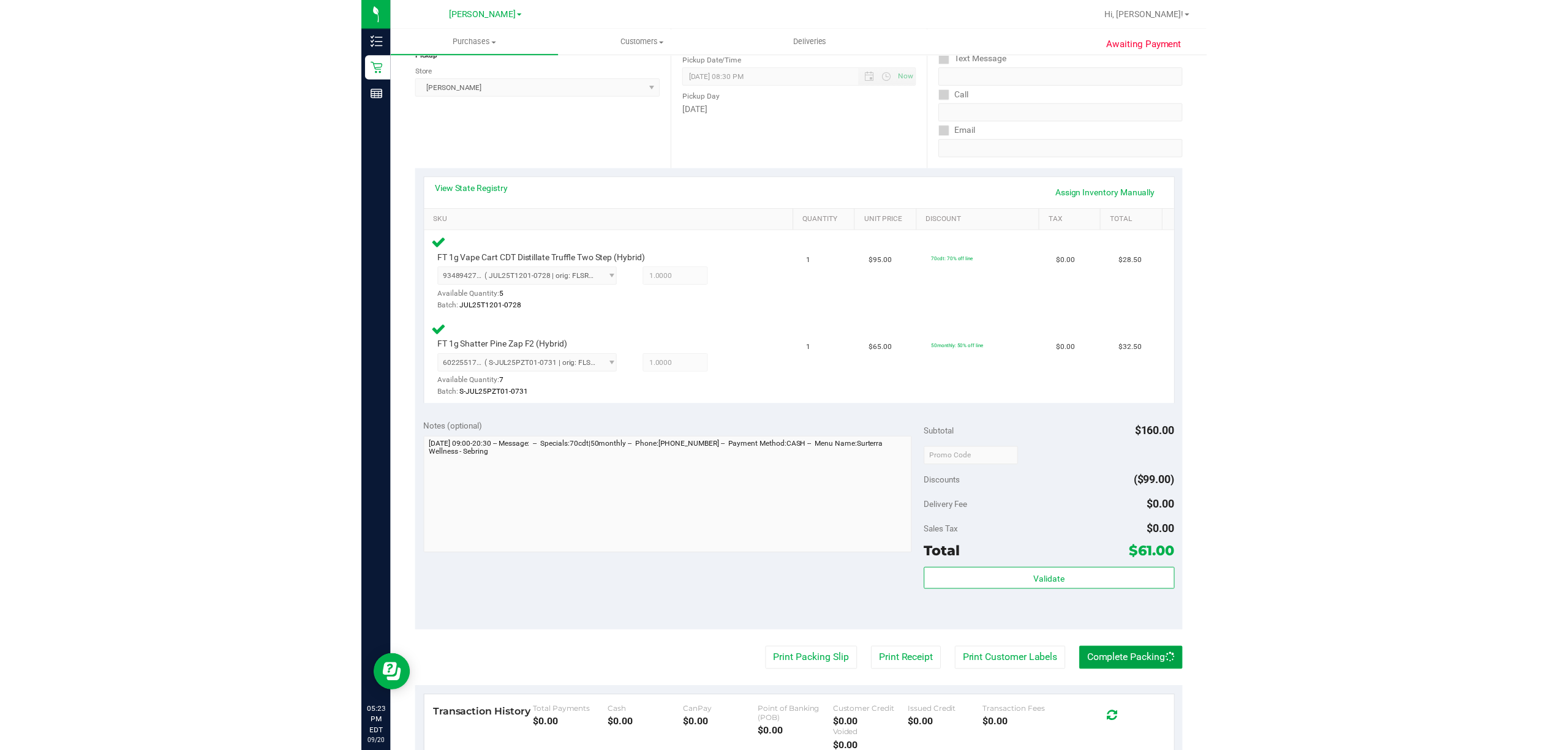
scroll to position [0, 0]
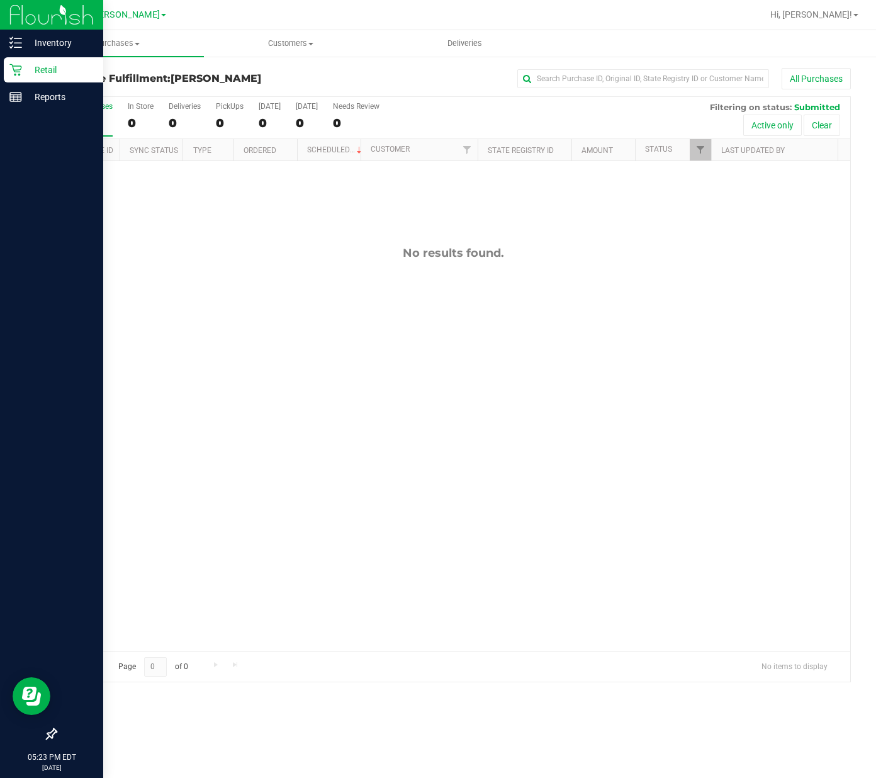
click at [30, 73] on p "Retail" at bounding box center [60, 69] width 76 height 15
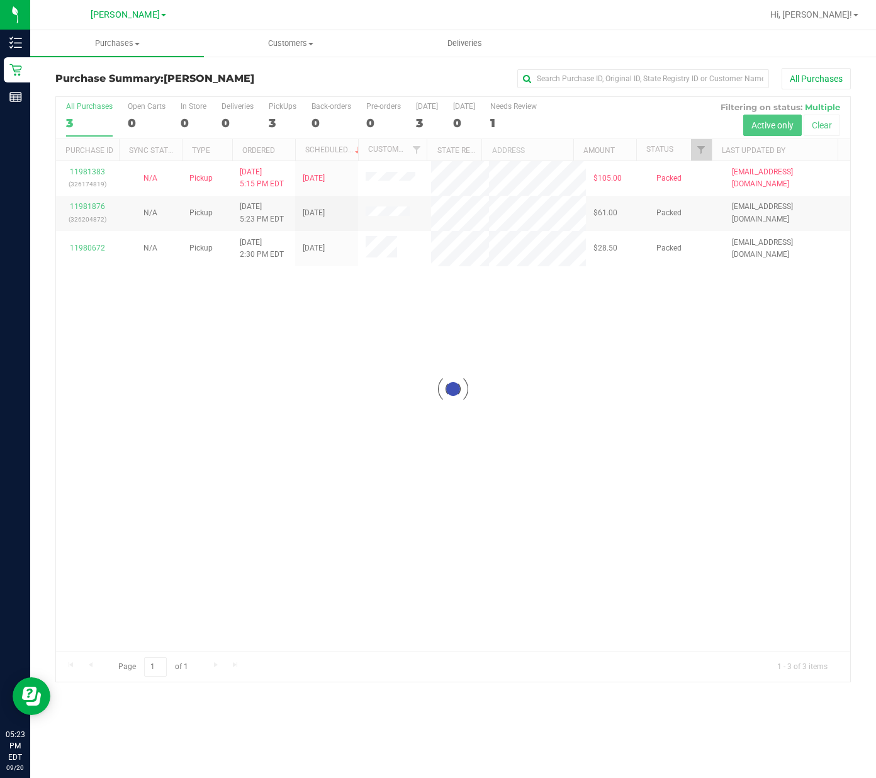
click at [572, 371] on div at bounding box center [453, 389] width 794 height 585
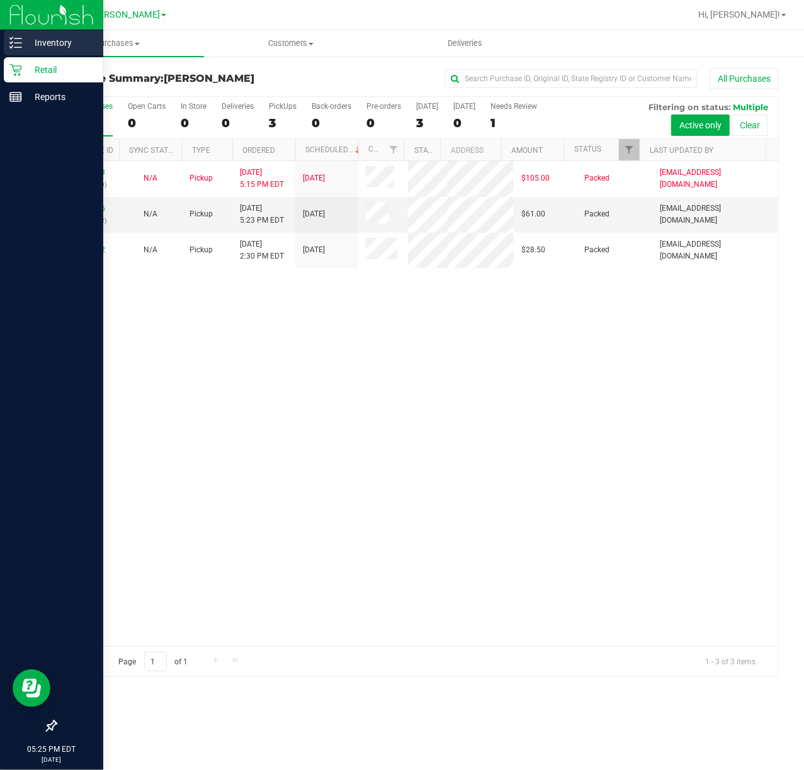
click at [23, 54] on div "Inventory" at bounding box center [53, 42] width 99 height 25
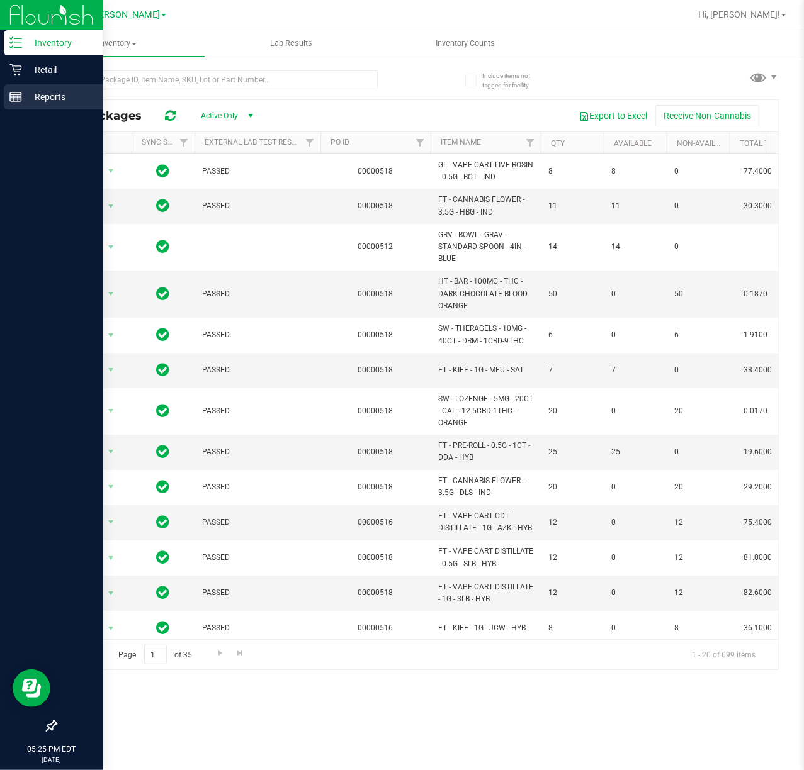
click at [18, 84] on div "Reports" at bounding box center [53, 96] width 99 height 25
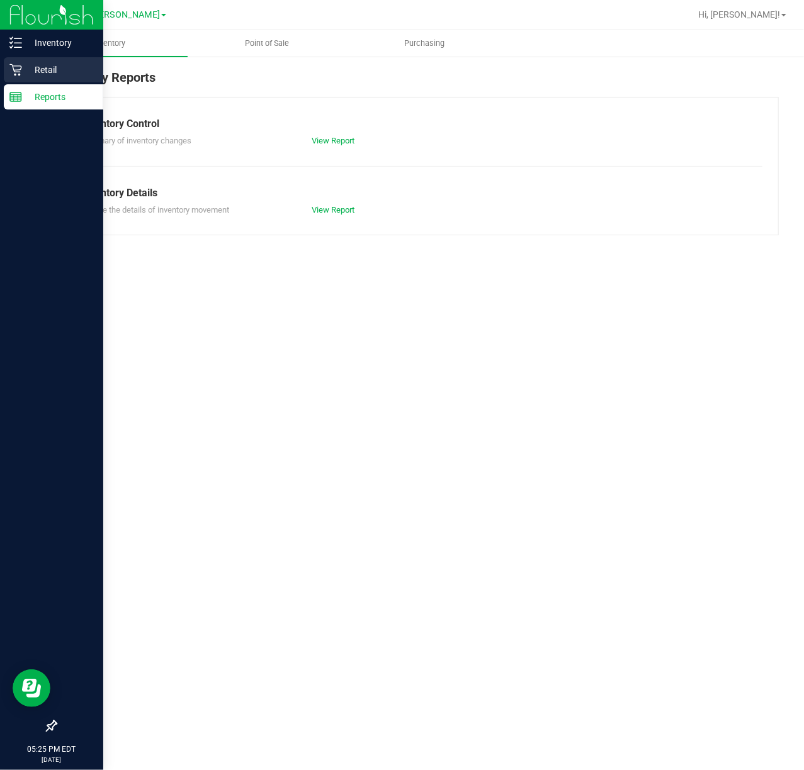
click at [21, 71] on icon at bounding box center [15, 70] width 13 height 13
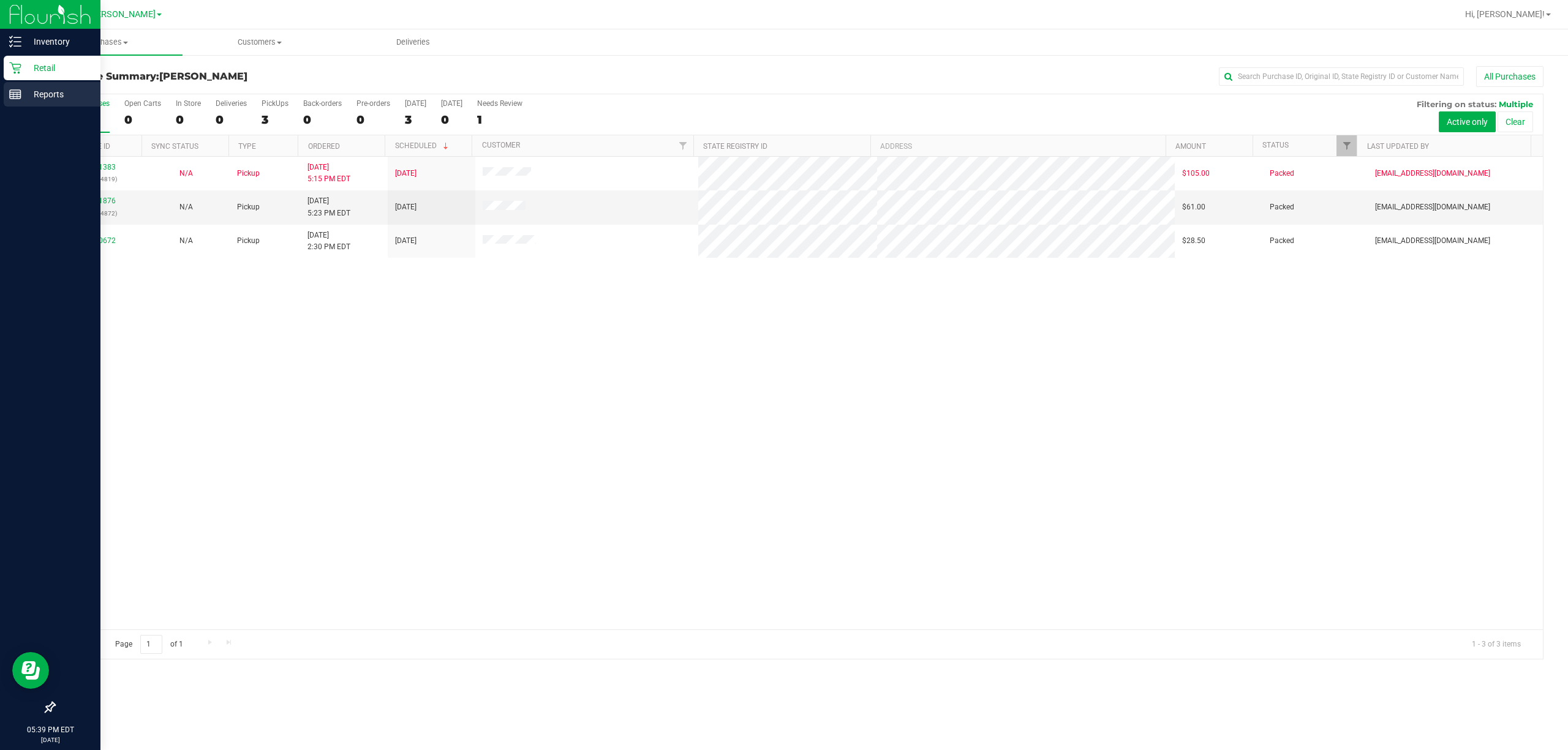
click at [9, 95] on icon at bounding box center [15, 94] width 13 height 13
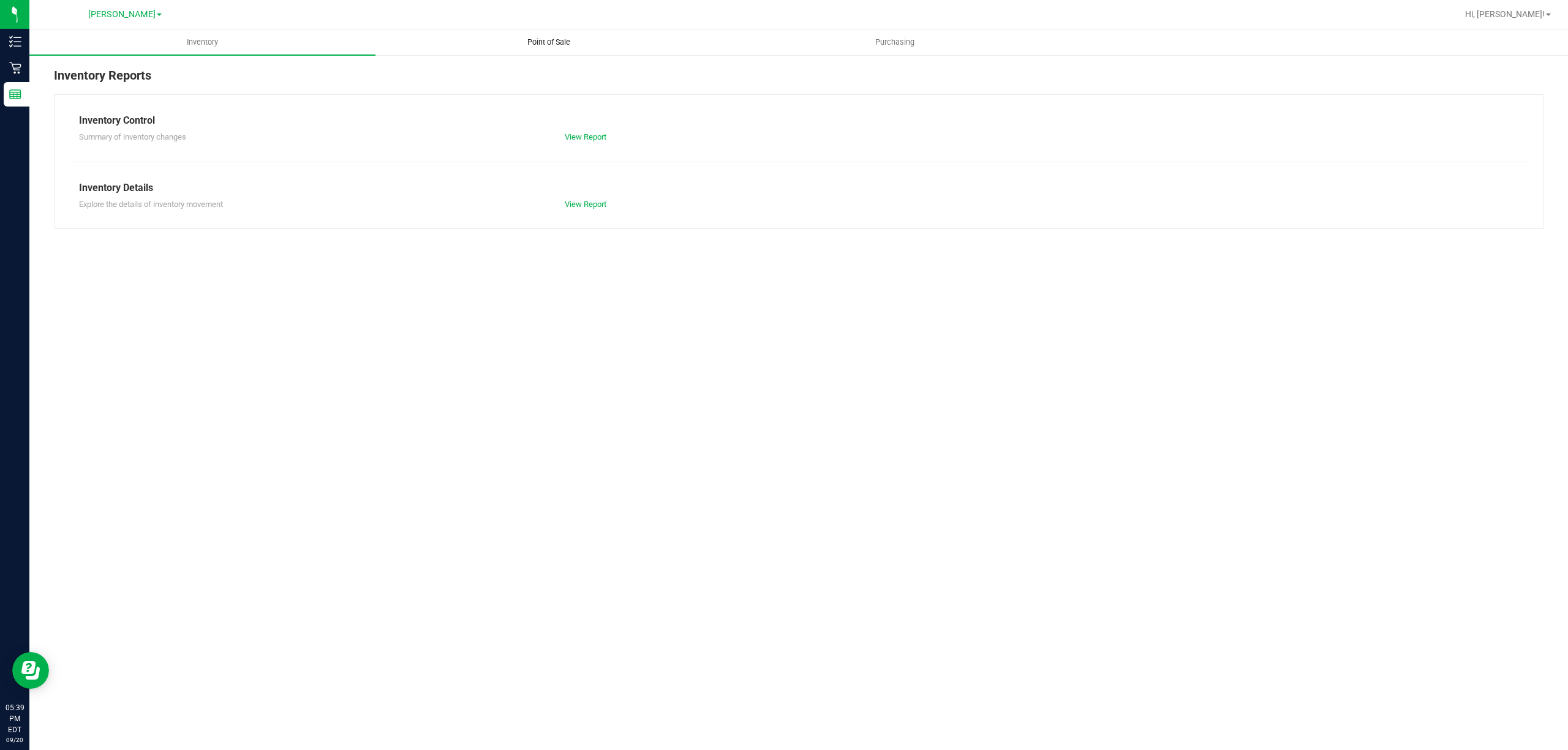
click at [587, 42] on uib-tab-heading "Point of Sale" at bounding box center [548, 42] width 345 height 24
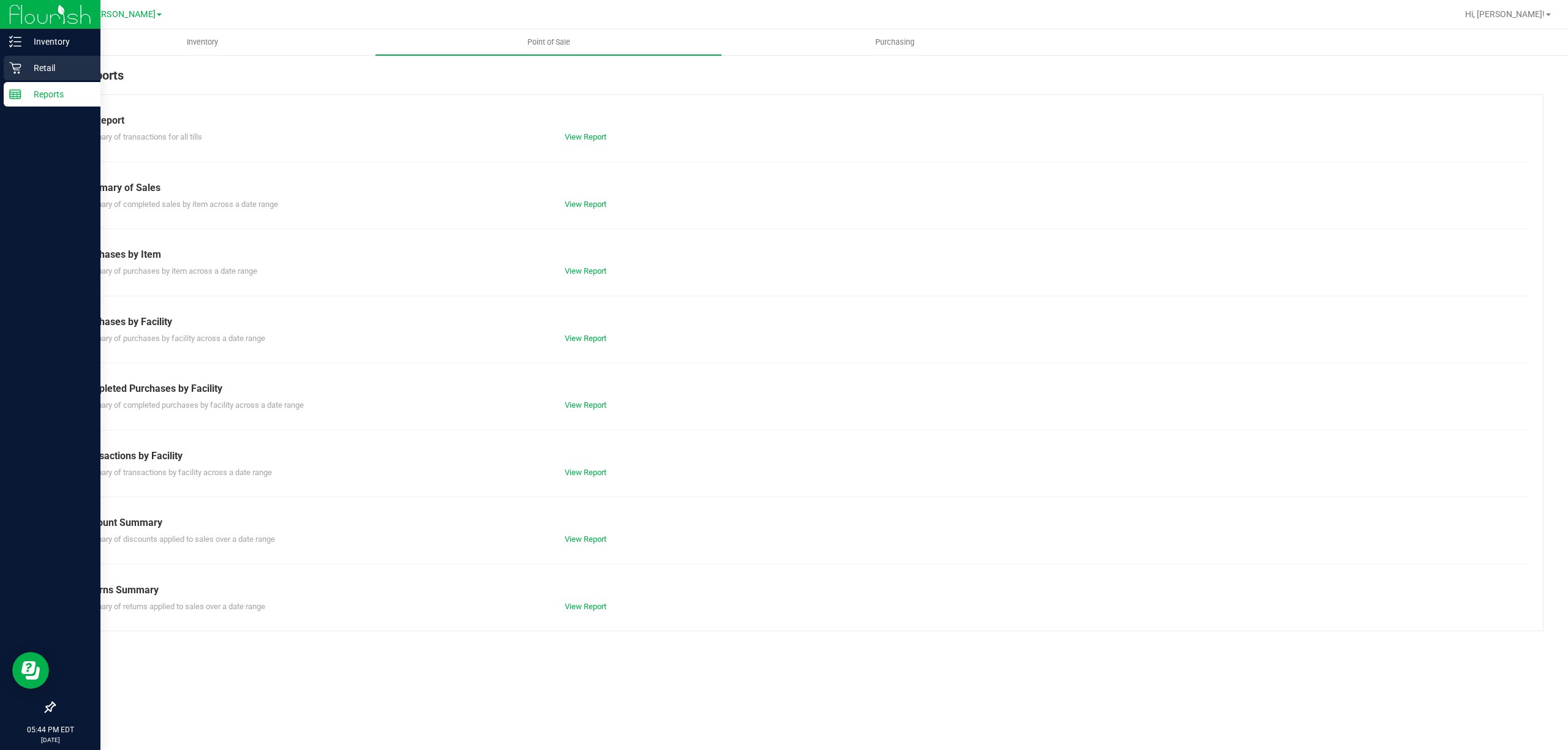
click at [16, 77] on div "Retail" at bounding box center [52, 67] width 96 height 24
